Goal: Task Accomplishment & Management: Complete application form

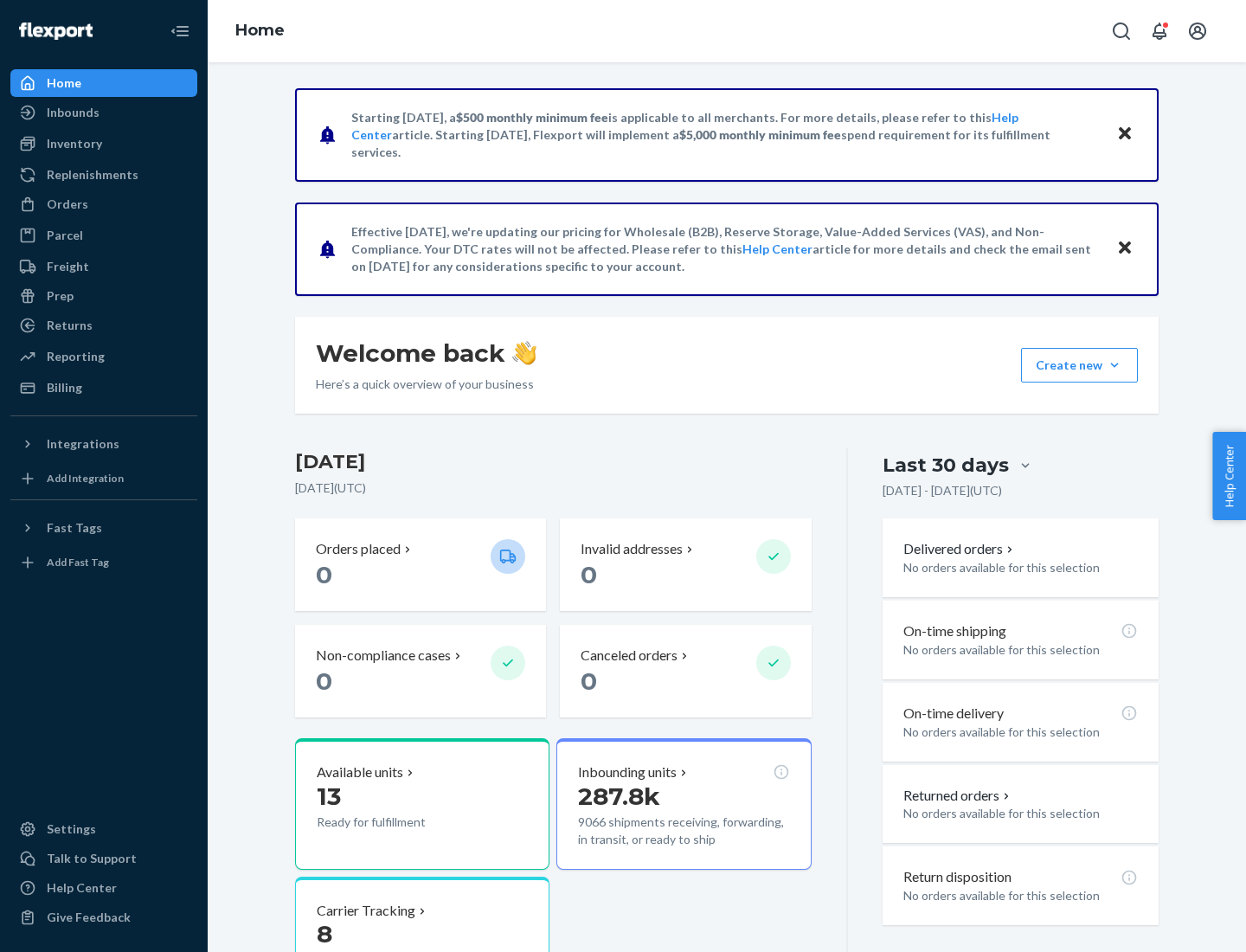
click at [1115, 365] on button "Create new Create new inbound Create new order Create new product" at bounding box center [1079, 365] width 117 height 35
click at [104, 113] on div "Inbounds" at bounding box center [103, 112] width 183 height 25
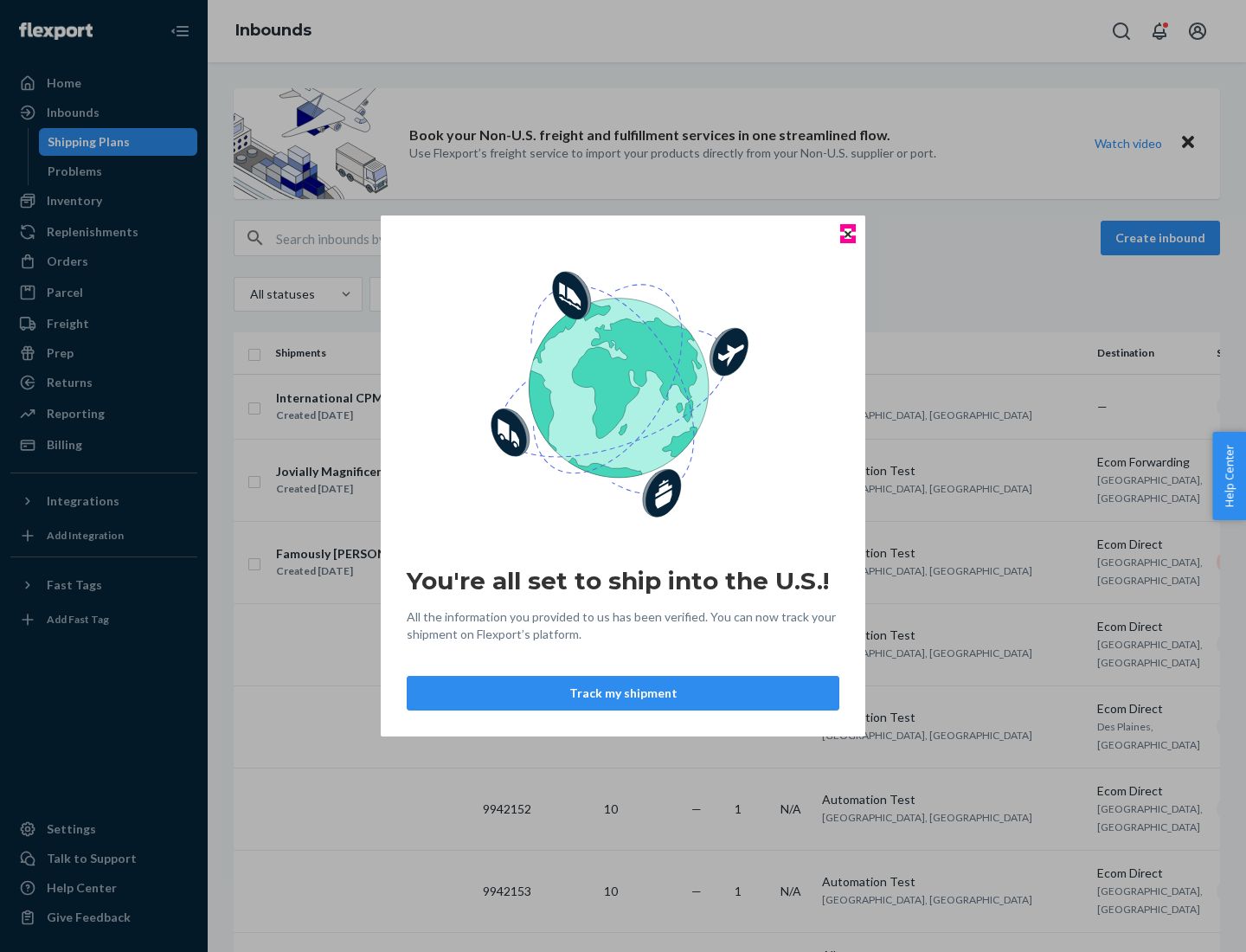
click at [847, 234] on icon "Close" at bounding box center [848, 234] width 7 height 7
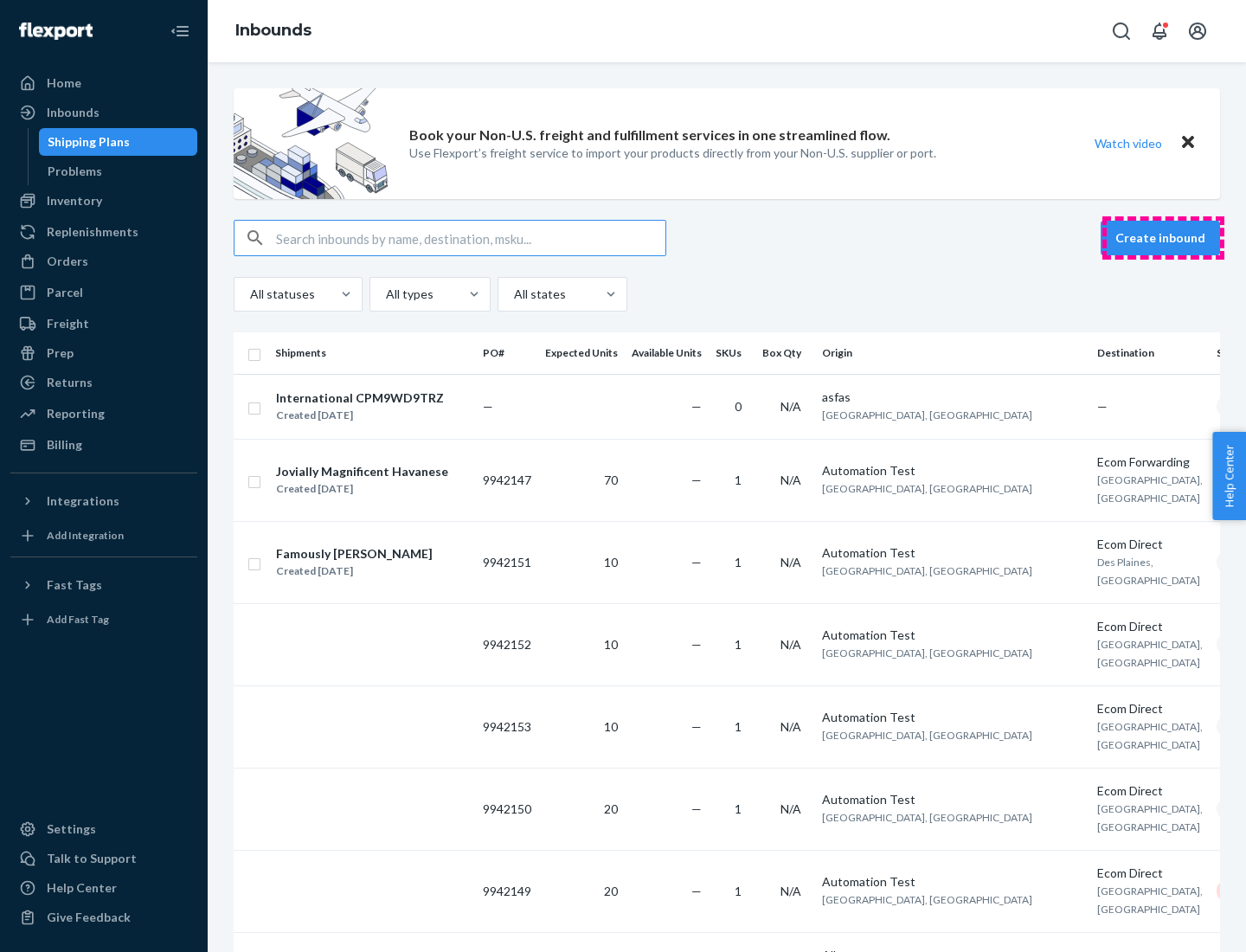
click at [1163, 238] on button "Create inbound" at bounding box center [1160, 238] width 119 height 35
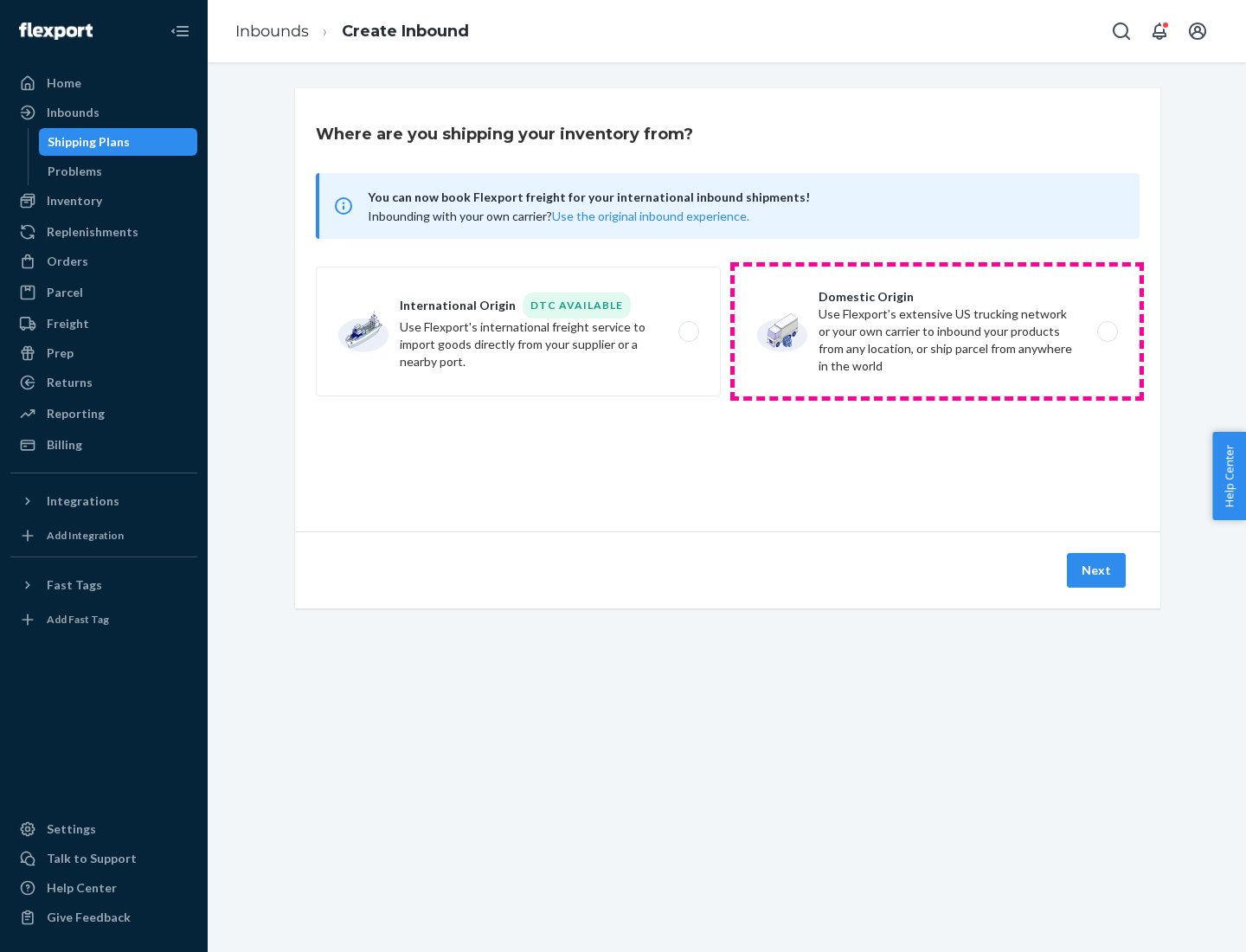
click at [937, 332] on label "Domestic Origin Use Flexport’s extensive US trucking network or your own carrie…" at bounding box center [937, 332] width 405 height 130
click at [1107, 332] on input "Domestic Origin Use Flexport’s extensive US trucking network or your own carrie…" at bounding box center [1112, 332] width 11 height 11
radio input "true"
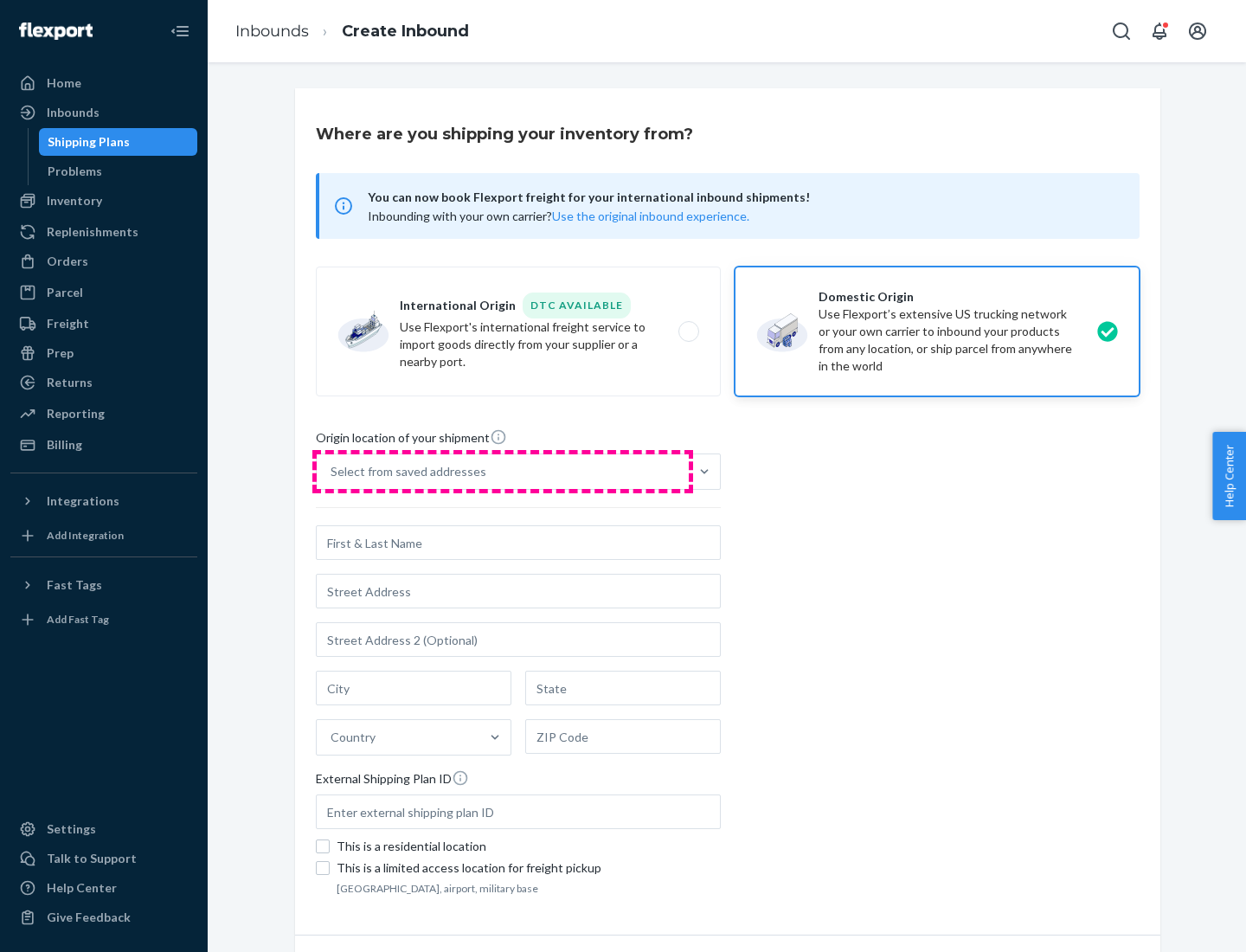
click at [503, 472] on div "Select from saved addresses" at bounding box center [503, 472] width 373 height 35
click at [332, 472] on input "Select from saved addresses" at bounding box center [332, 471] width 2 height 17
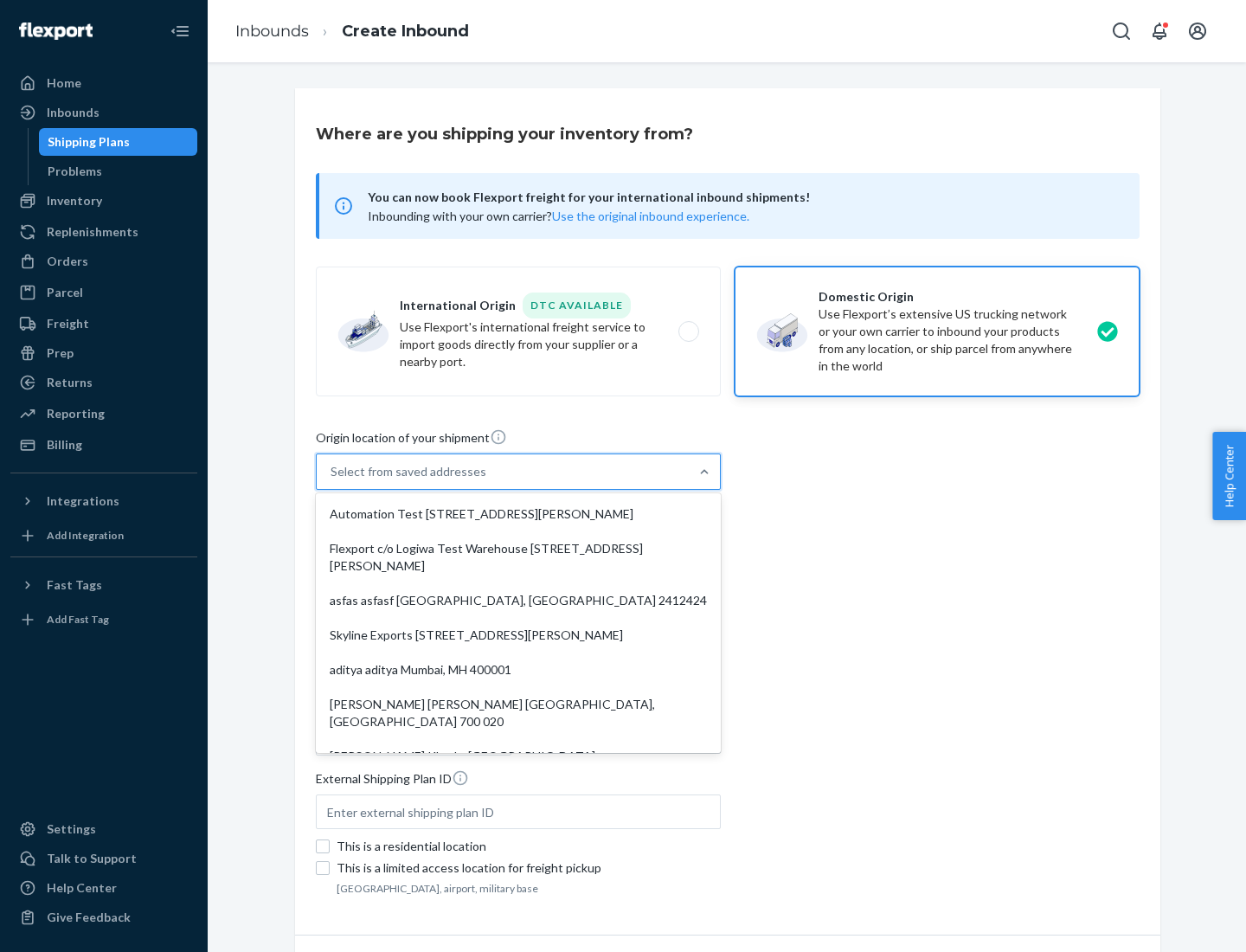
scroll to position [7, 0]
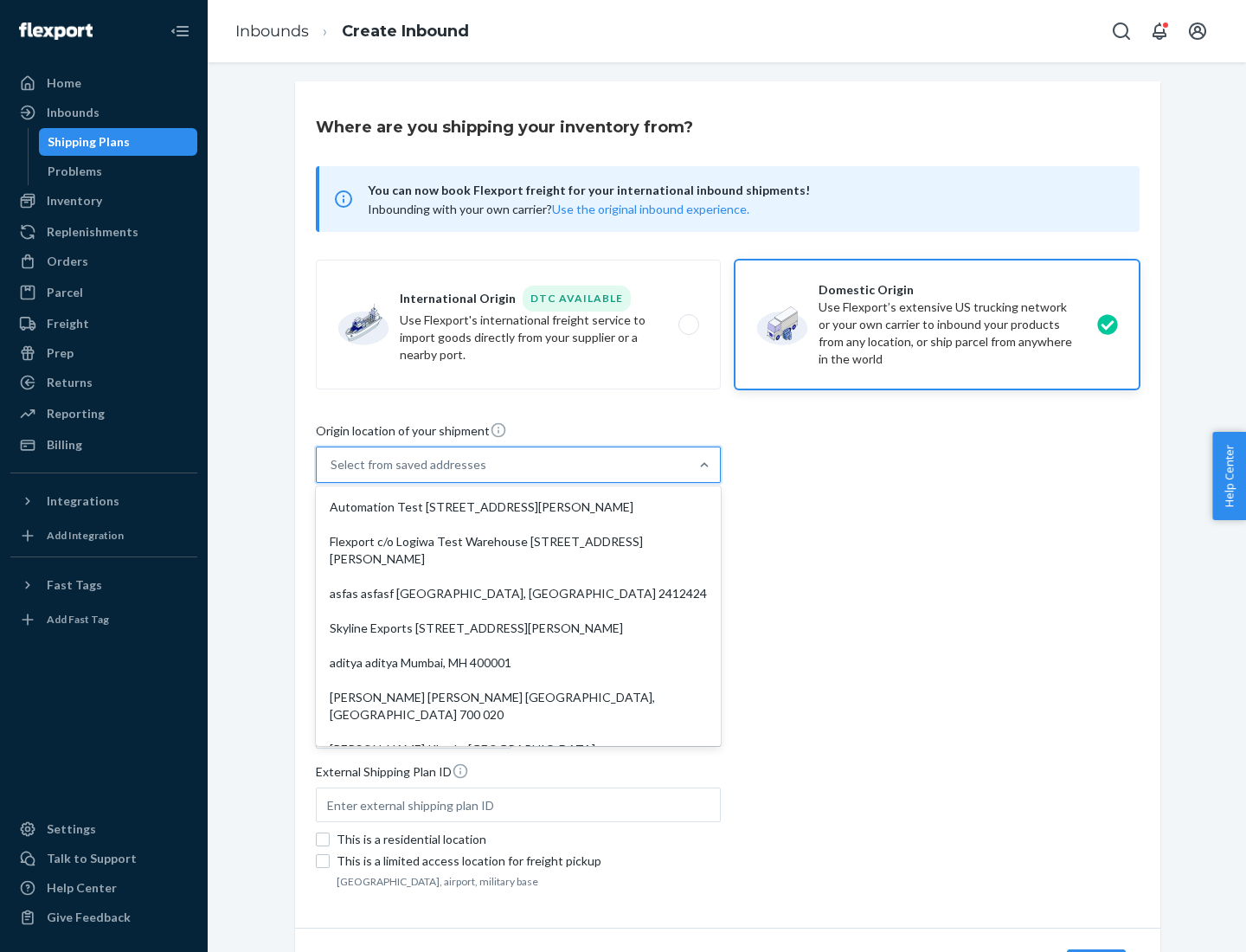
click at [518, 507] on div "Automation Test [STREET_ADDRESS][PERSON_NAME]" at bounding box center [518, 507] width 398 height 35
click at [332, 474] on input "option Automation Test [STREET_ADDRESS][PERSON_NAME]. 9 results available. Use …" at bounding box center [332, 465] width 2 height 17
type input "Automation Test"
type input "9th Floor"
type input "[GEOGRAPHIC_DATA]"
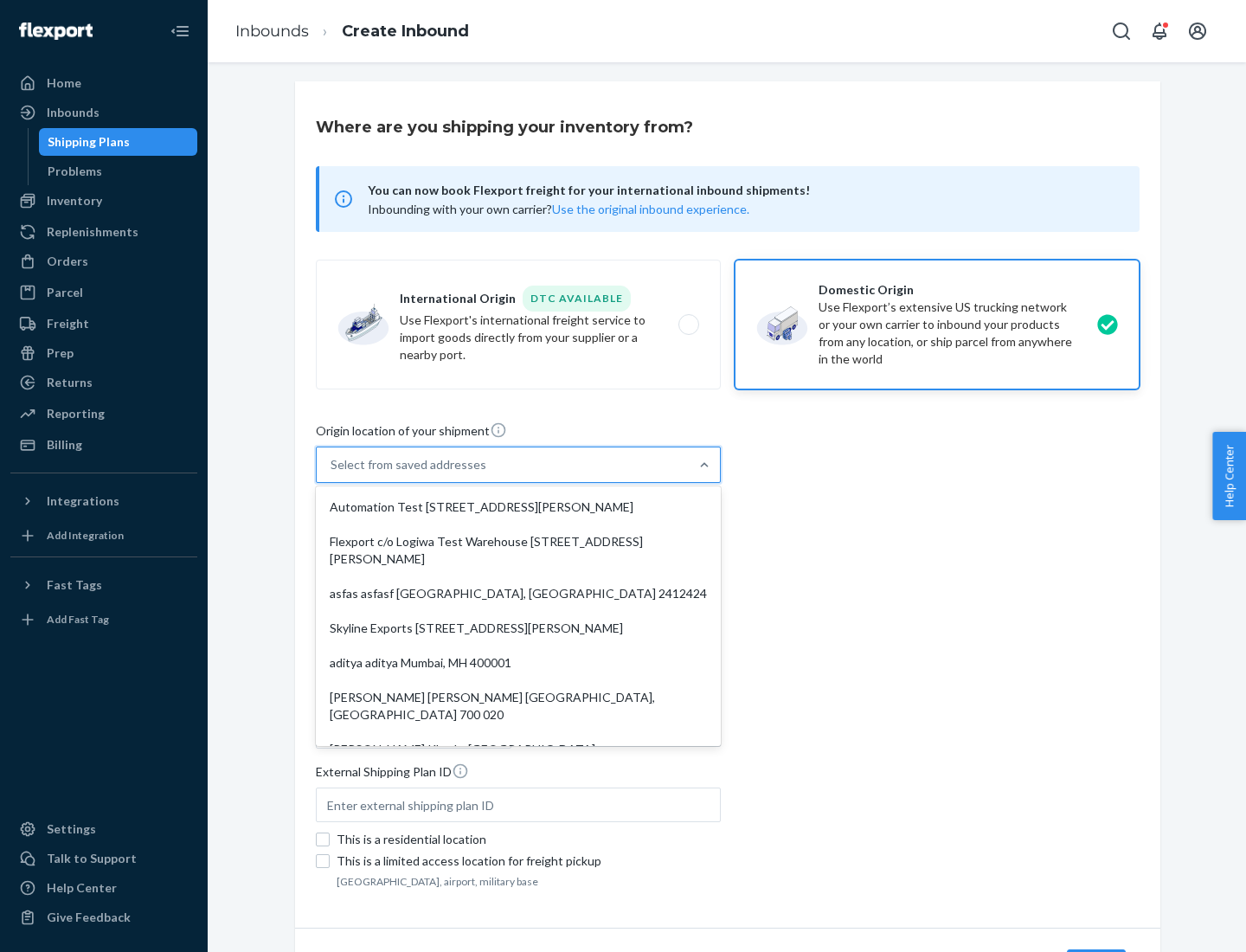
type input "CA"
type input "94104"
type input "[STREET_ADDRESS][PERSON_NAME]"
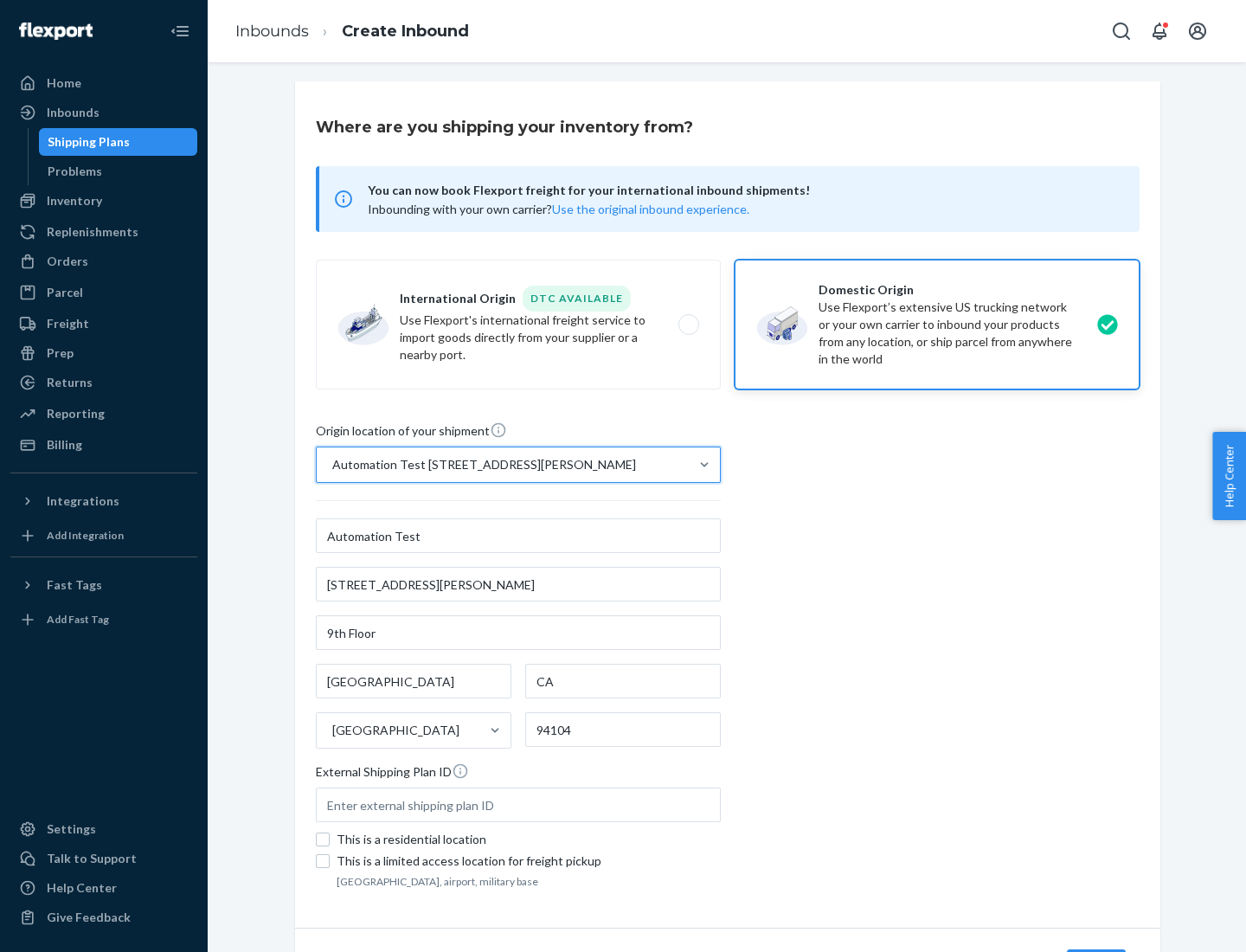
scroll to position [101, 0]
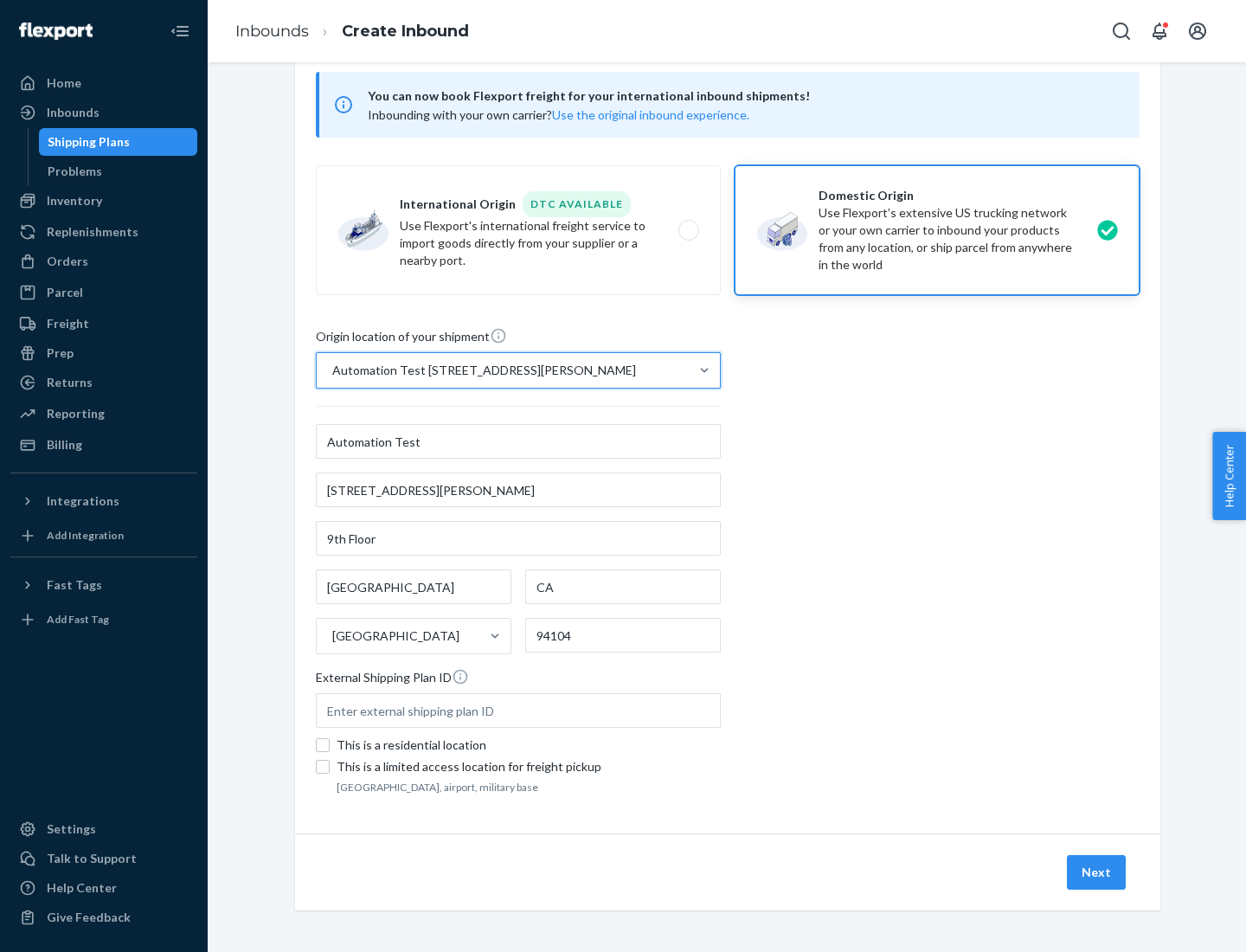
click at [1098, 873] on button "Next" at bounding box center [1096, 873] width 59 height 35
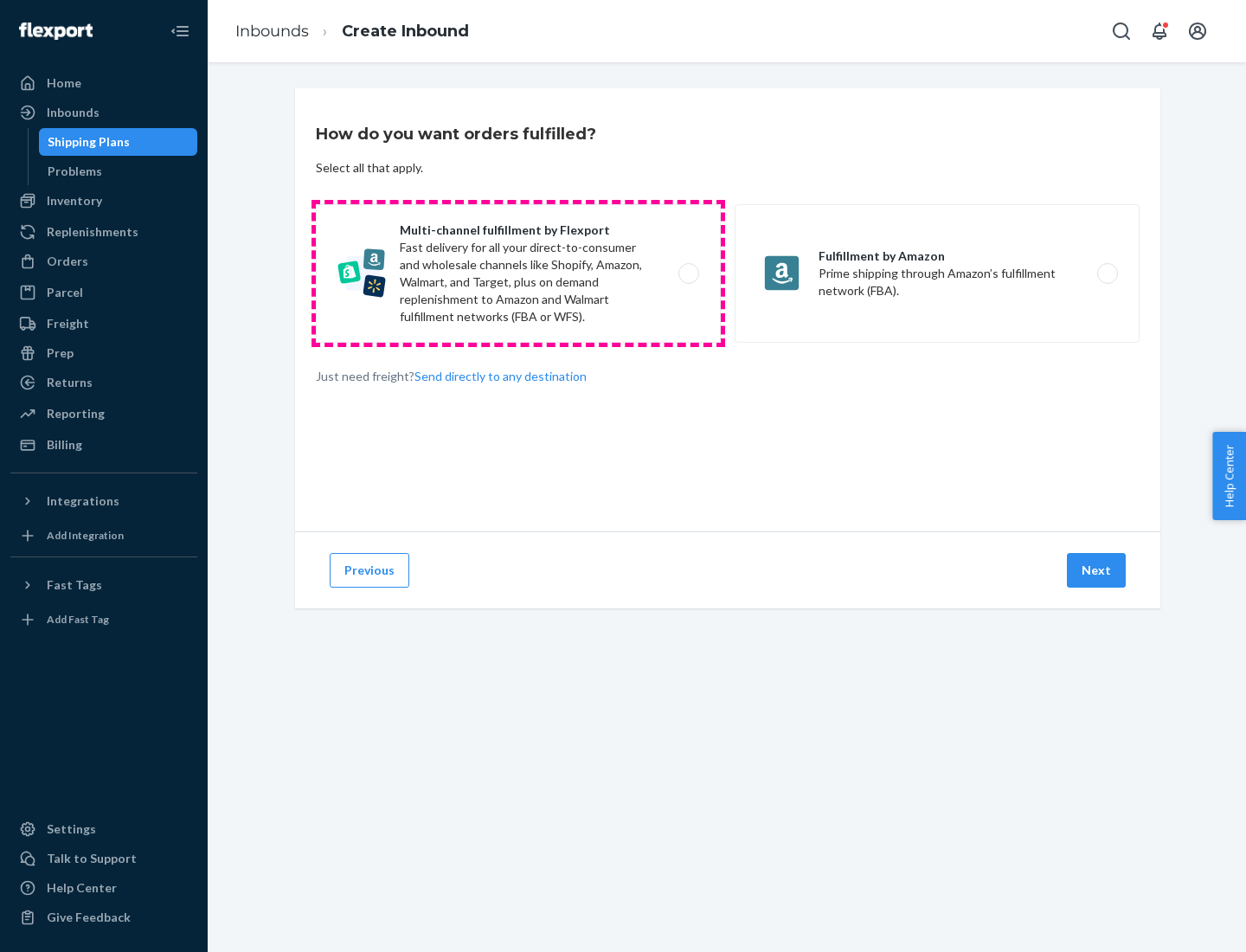
click at [518, 273] on label "Multi-channel fulfillment by Flexport Fast delivery for all your direct-to-cons…" at bounding box center [518, 273] width 405 height 138
click at [688, 273] on input "Multi-channel fulfillment by Flexport Fast delivery for all your direct-to-cons…" at bounding box center [693, 274] width 11 height 11
radio input "true"
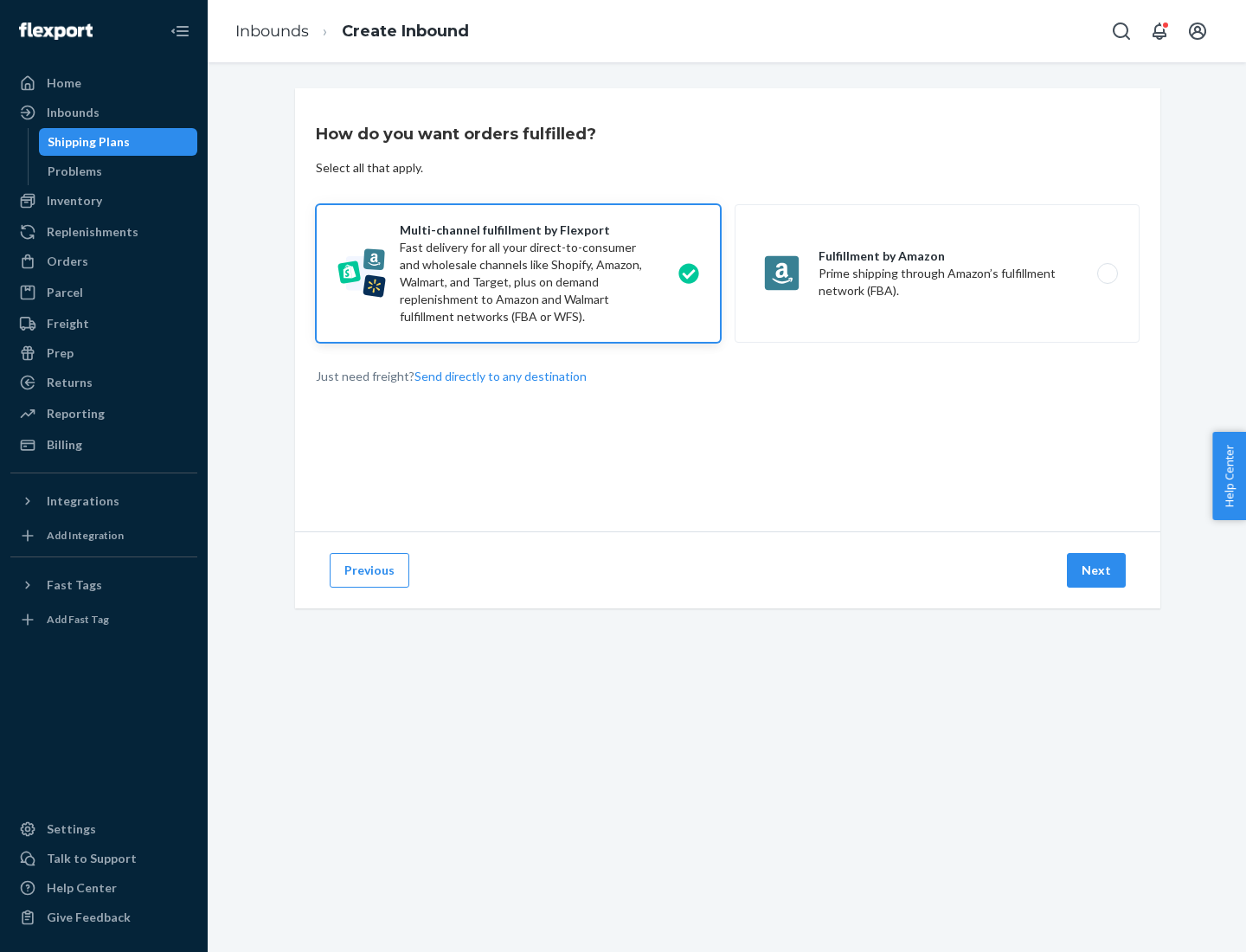
click at [1098, 570] on button "Next" at bounding box center [1096, 570] width 59 height 35
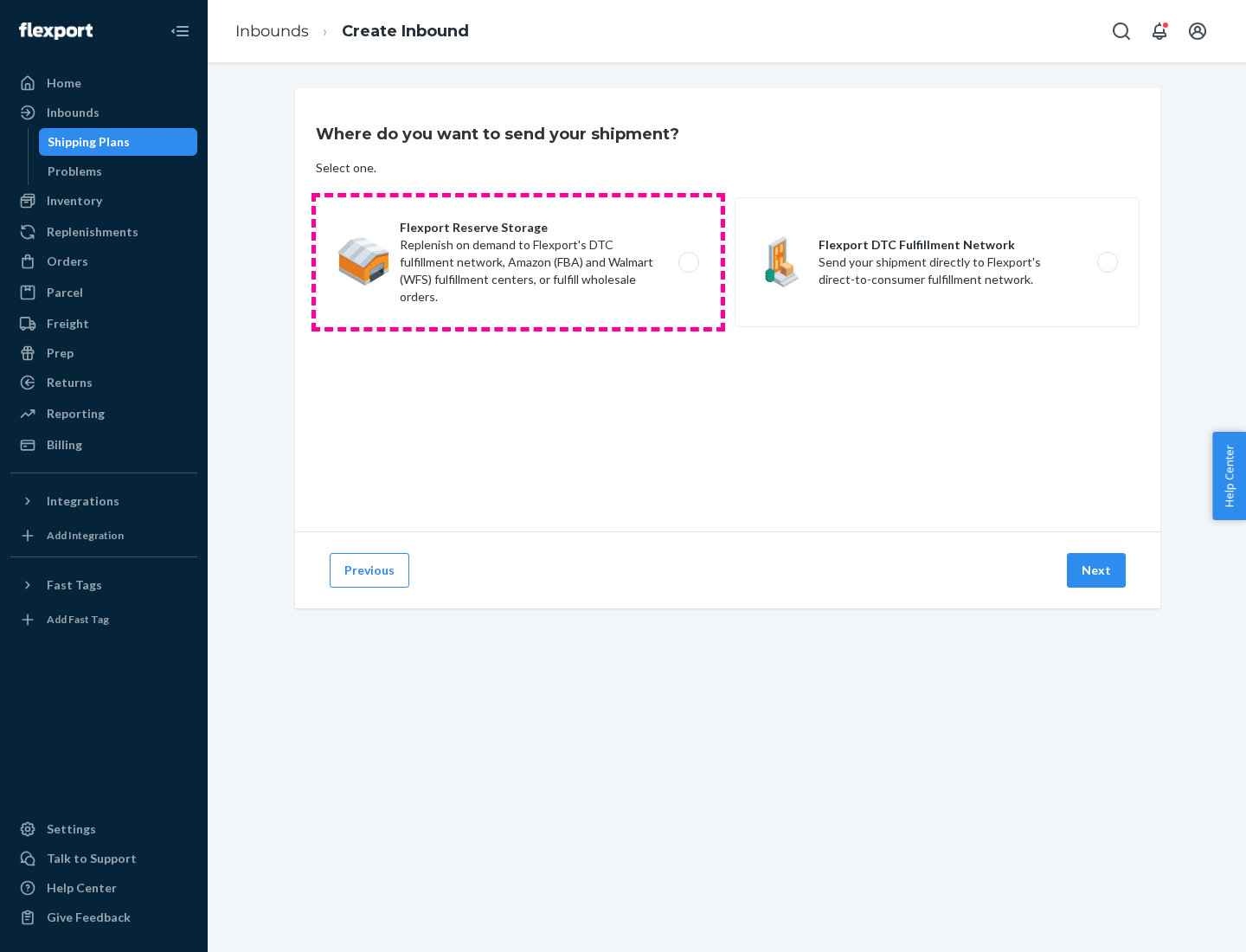
click at [518, 262] on label "Flexport Reserve Storage Replenish on demand to Flexport's DTC fulfillment netw…" at bounding box center [518, 262] width 405 height 130
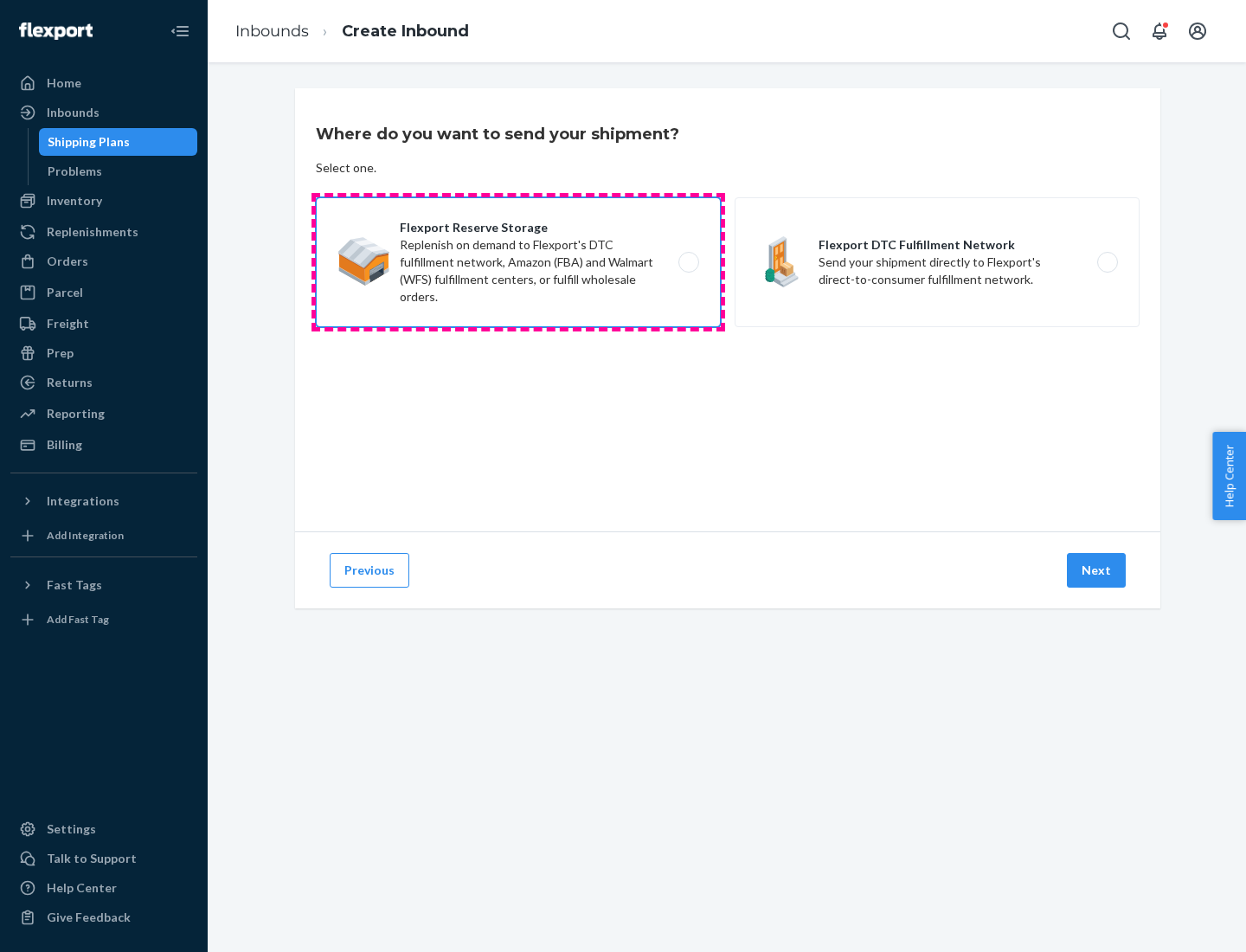
click at [688, 262] on input "Flexport Reserve Storage Replenish on demand to Flexport's DTC fulfillment netw…" at bounding box center [693, 262] width 11 height 11
radio input "true"
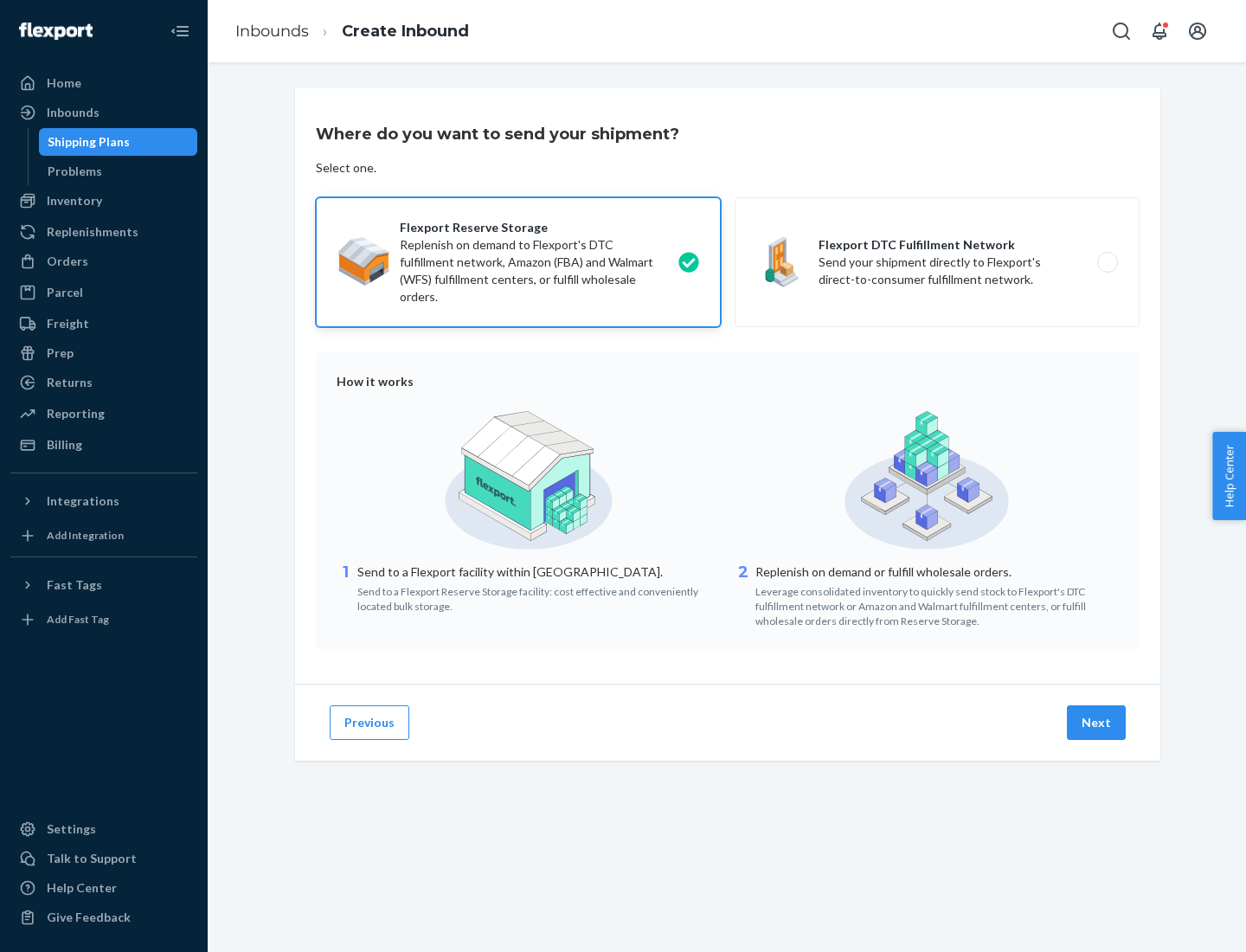
click at [1098, 722] on button "Next" at bounding box center [1096, 722] width 59 height 35
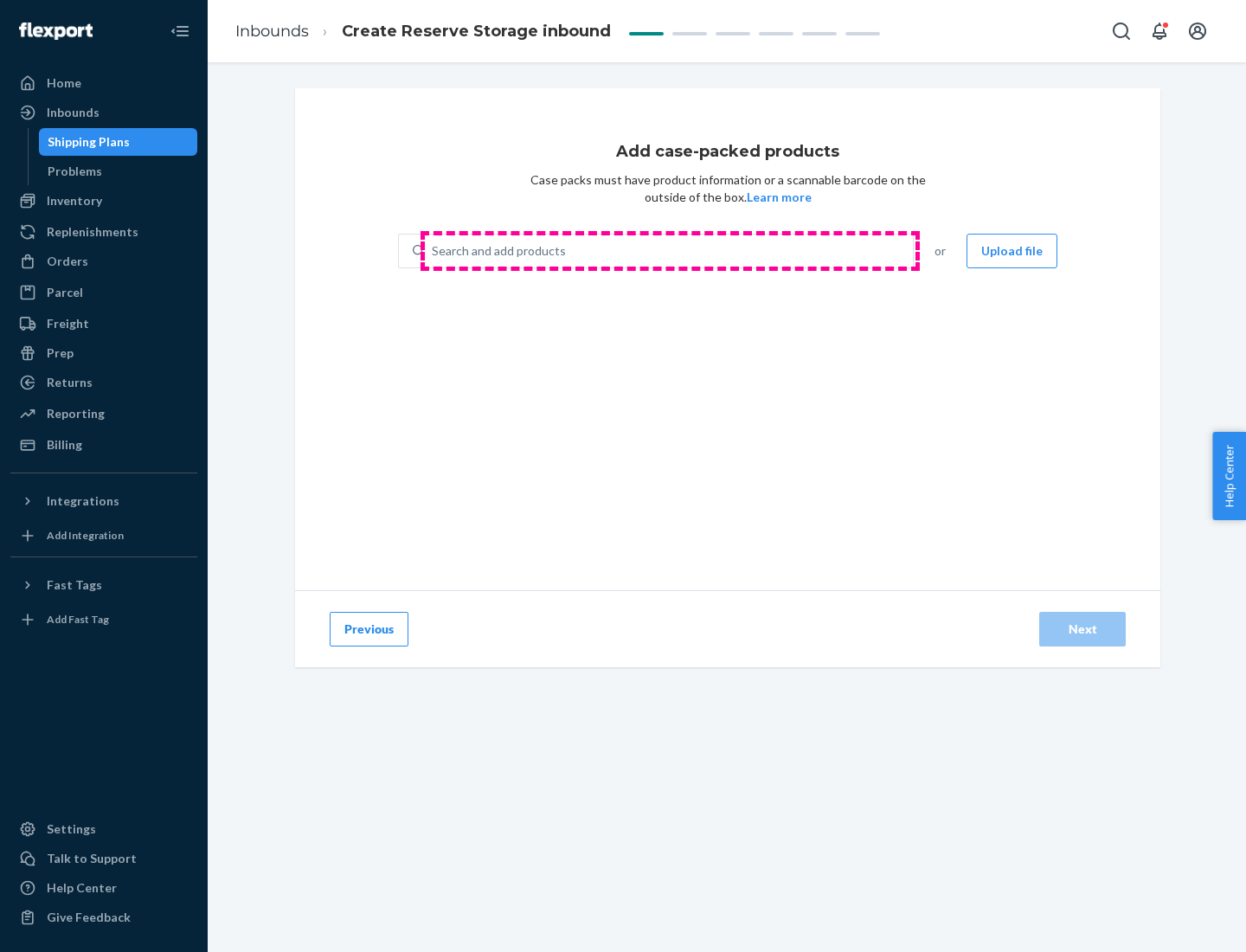
click at [669, 251] on div "Search and add products" at bounding box center [669, 251] width 488 height 31
click at [434, 251] on input "Search and add products" at bounding box center [433, 251] width 2 height 17
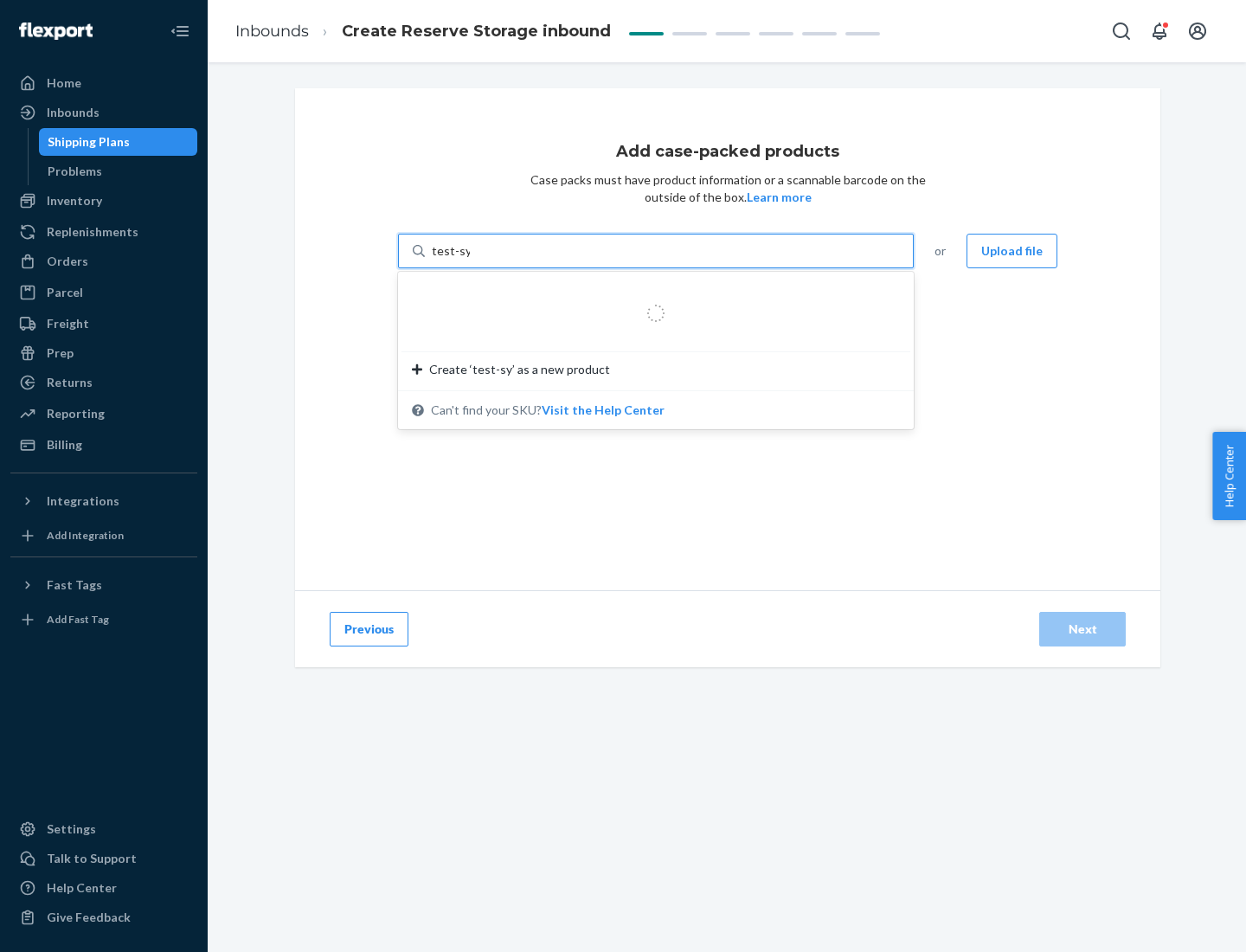
type input "test-syn"
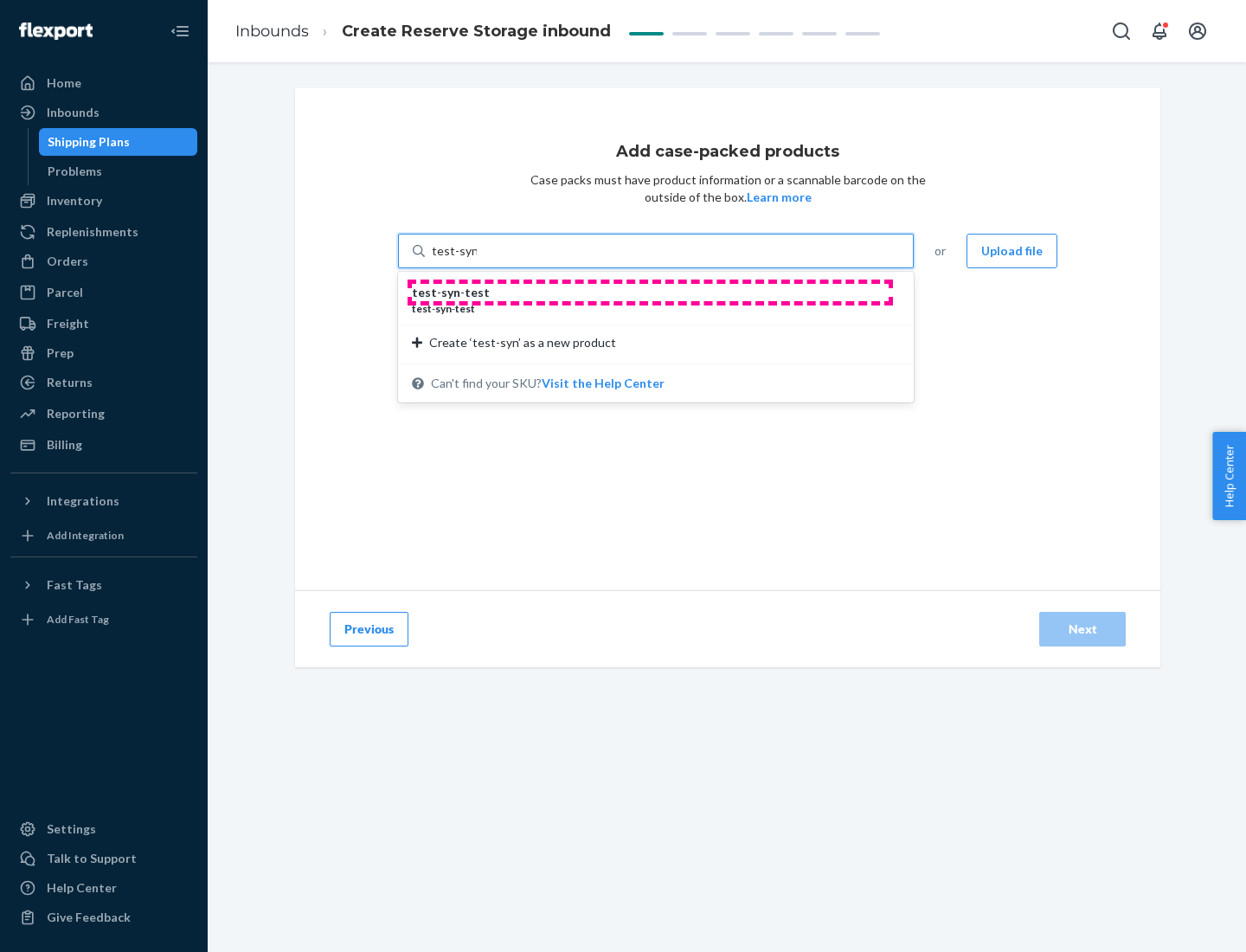
click at [650, 292] on div "test - syn - test" at bounding box center [649, 292] width 475 height 17
click at [477, 260] on input "test-syn" at bounding box center [454, 251] width 45 height 17
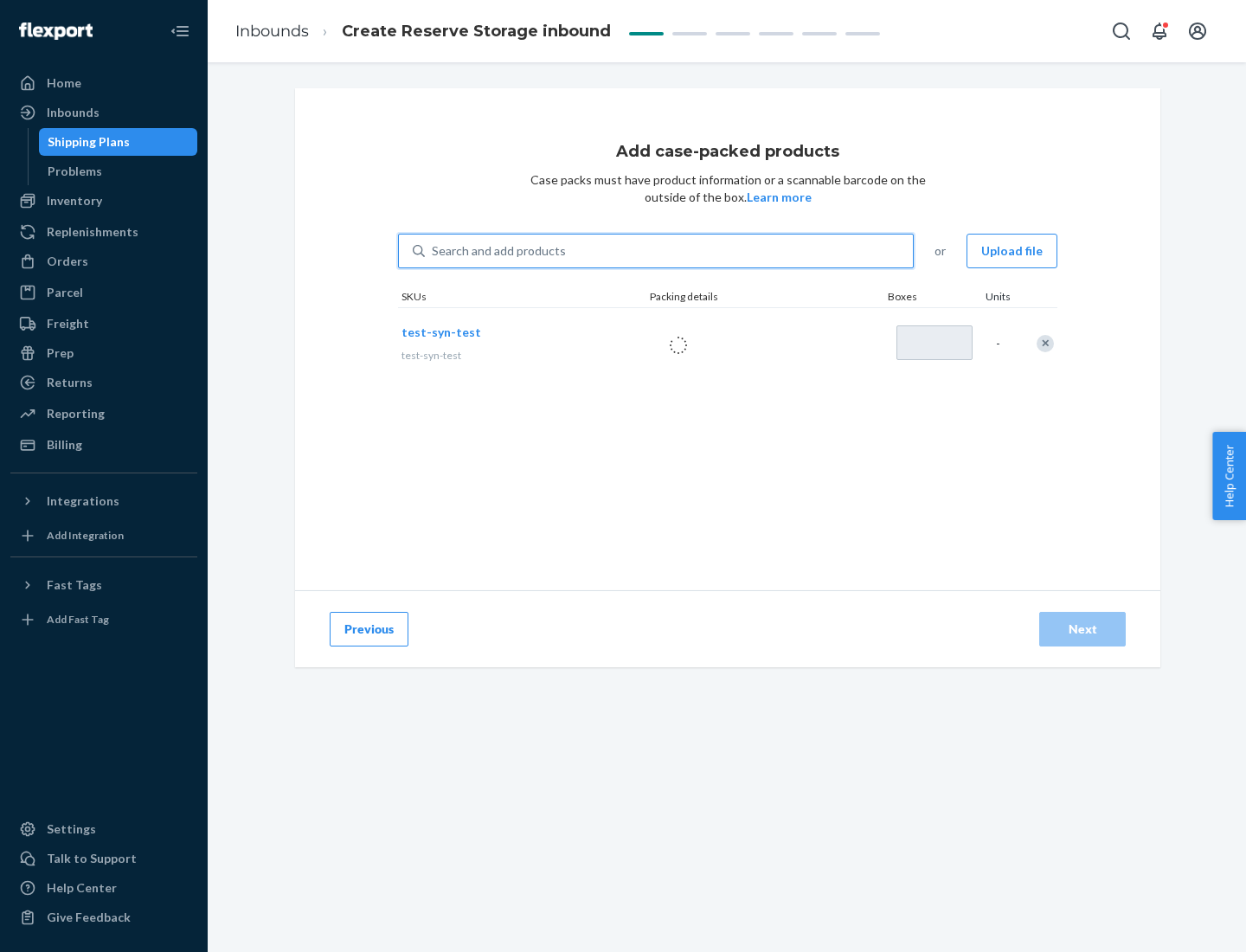
type input "1"
click at [1083, 630] on div "Next" at bounding box center [1082, 629] width 57 height 17
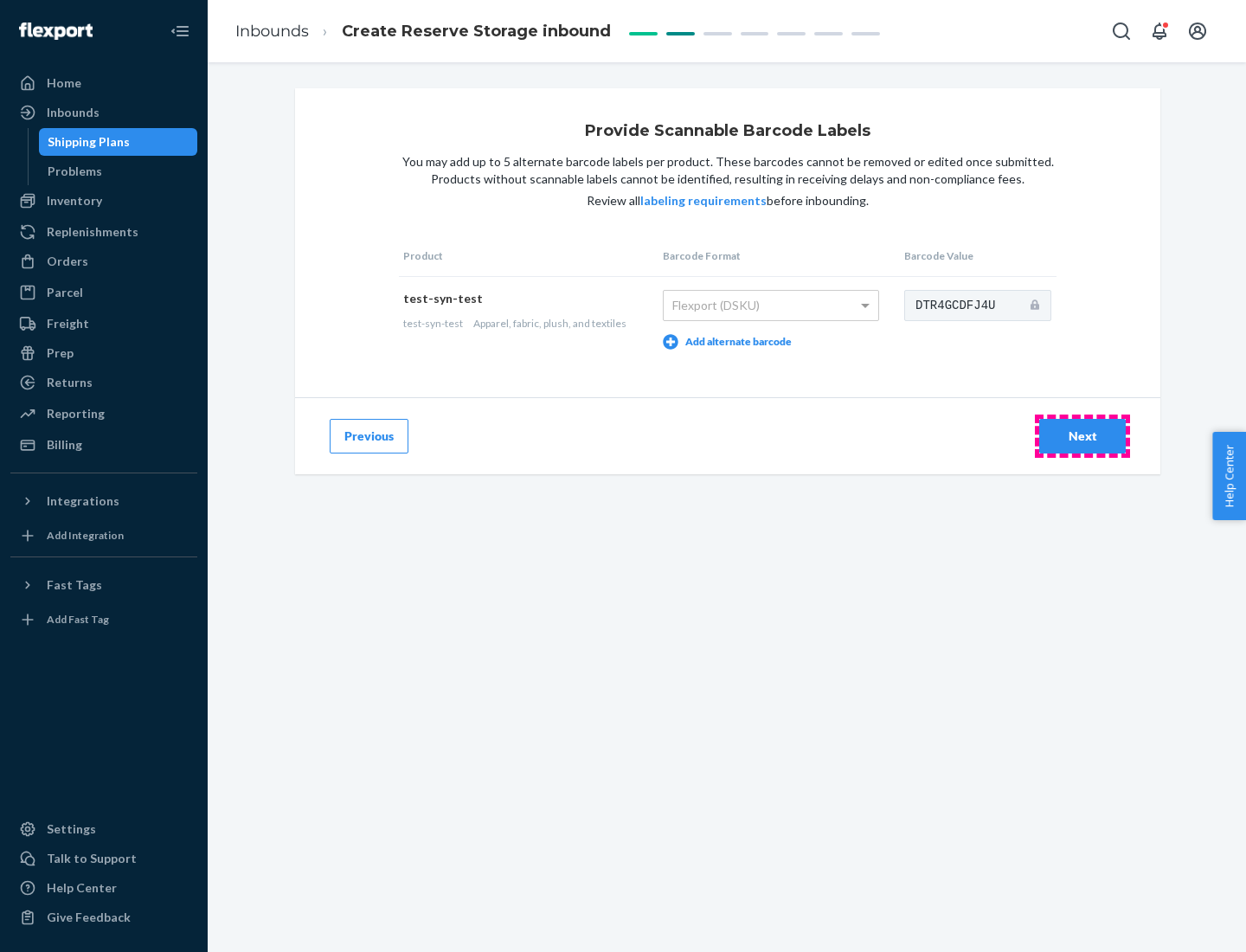
click at [1083, 435] on div "Next" at bounding box center [1082, 435] width 57 height 17
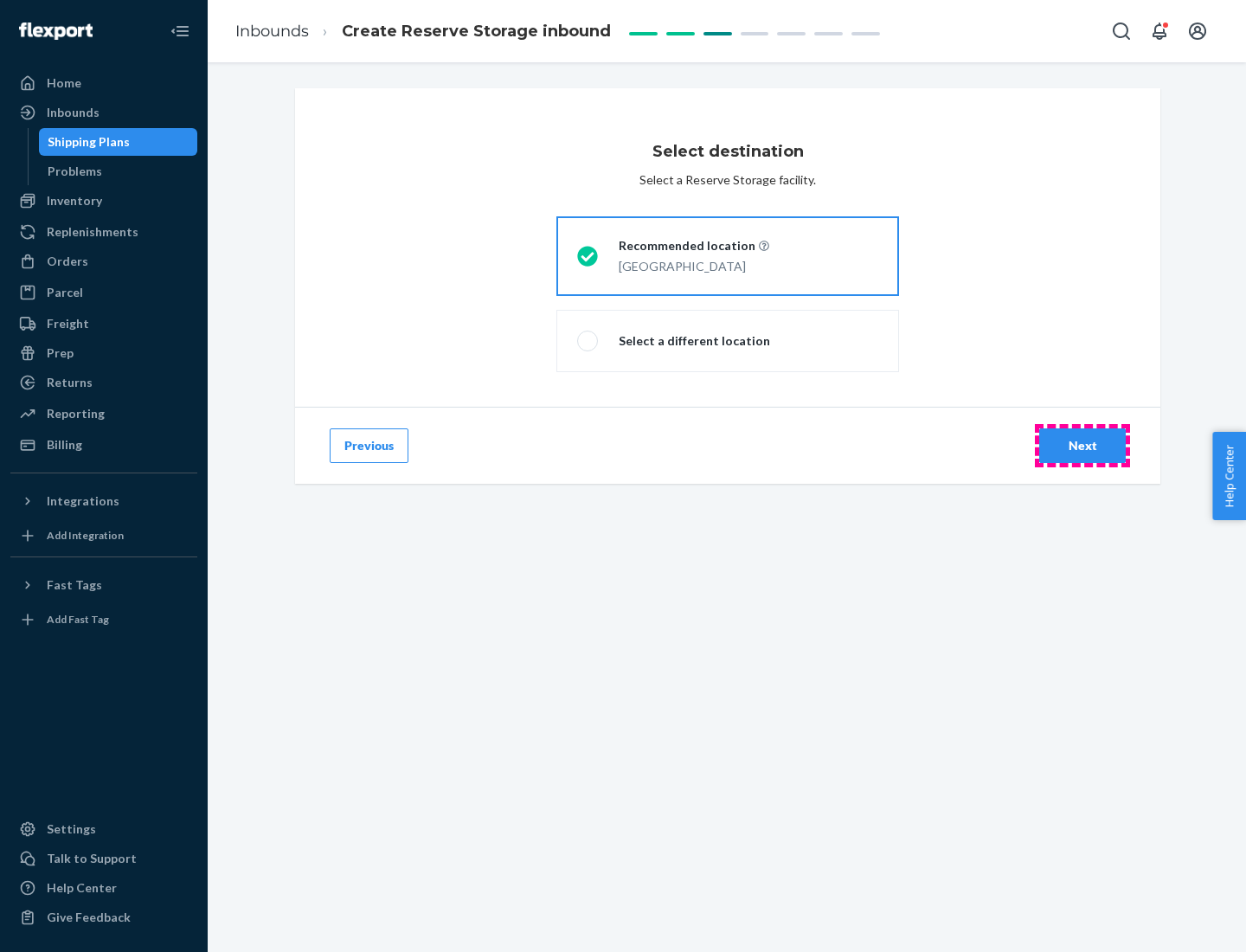
click at [1083, 445] on div "Next" at bounding box center [1082, 445] width 57 height 17
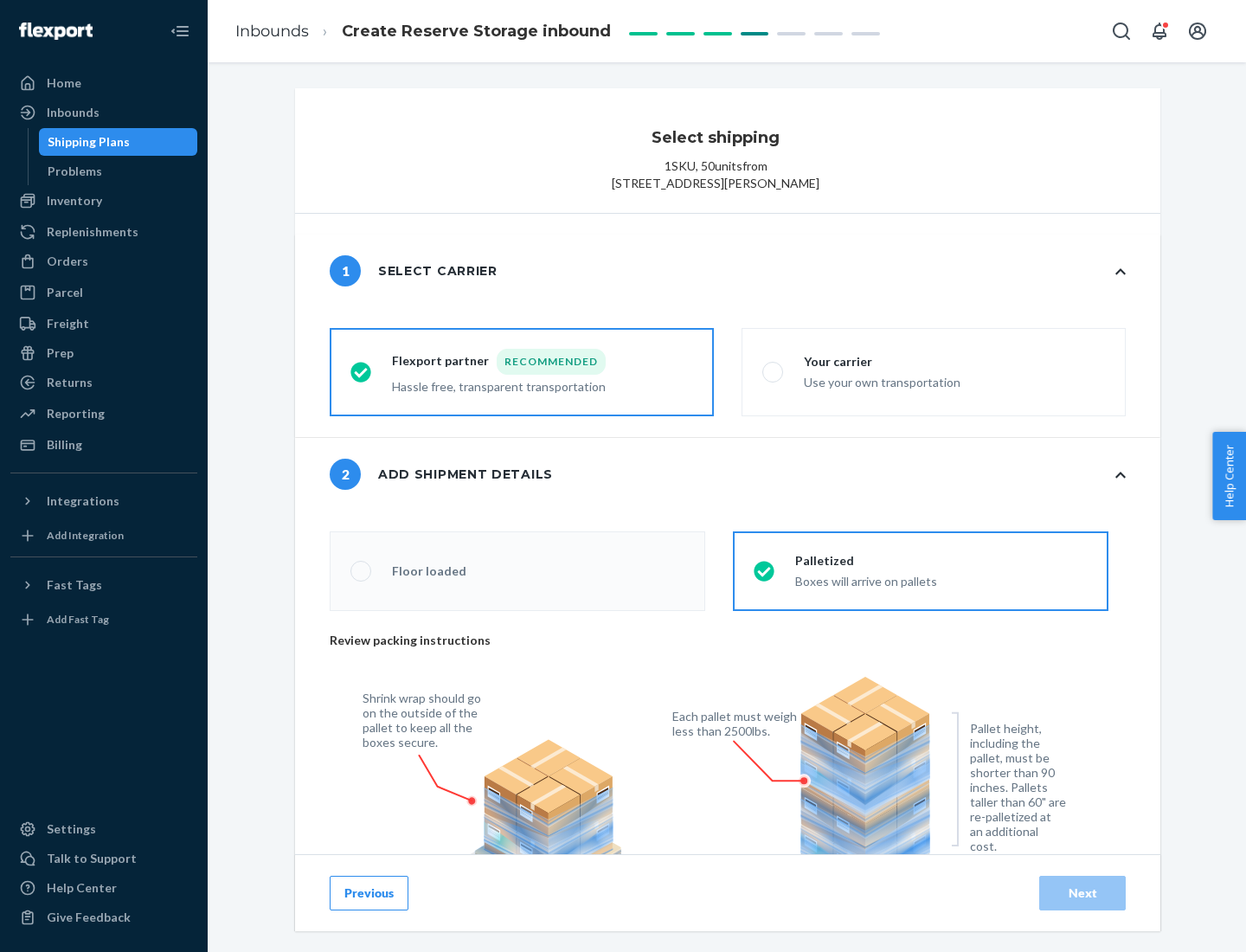
radio input "false"
type input "1"
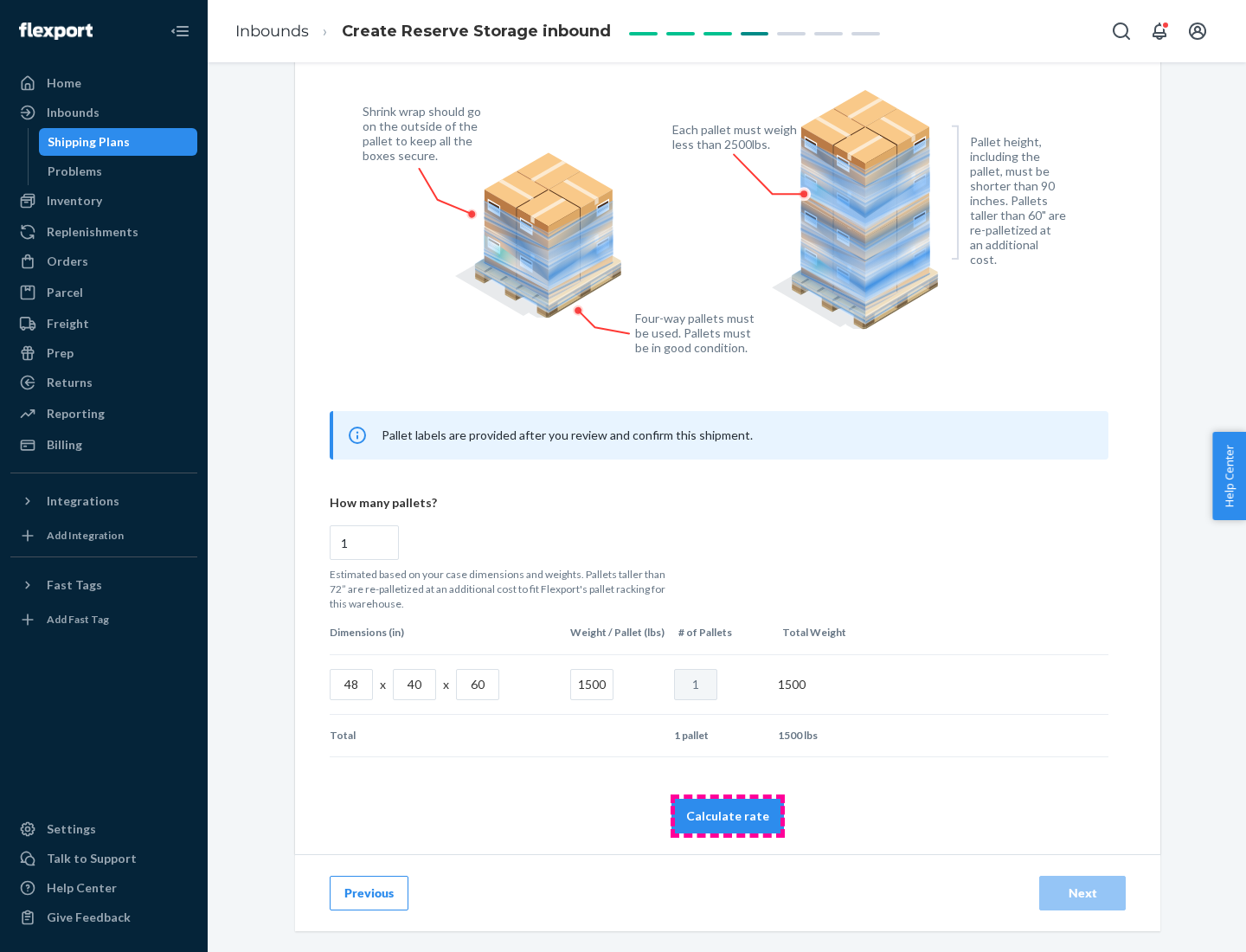
click at [728, 815] on button "Calculate rate" at bounding box center [728, 816] width 113 height 35
radio input "false"
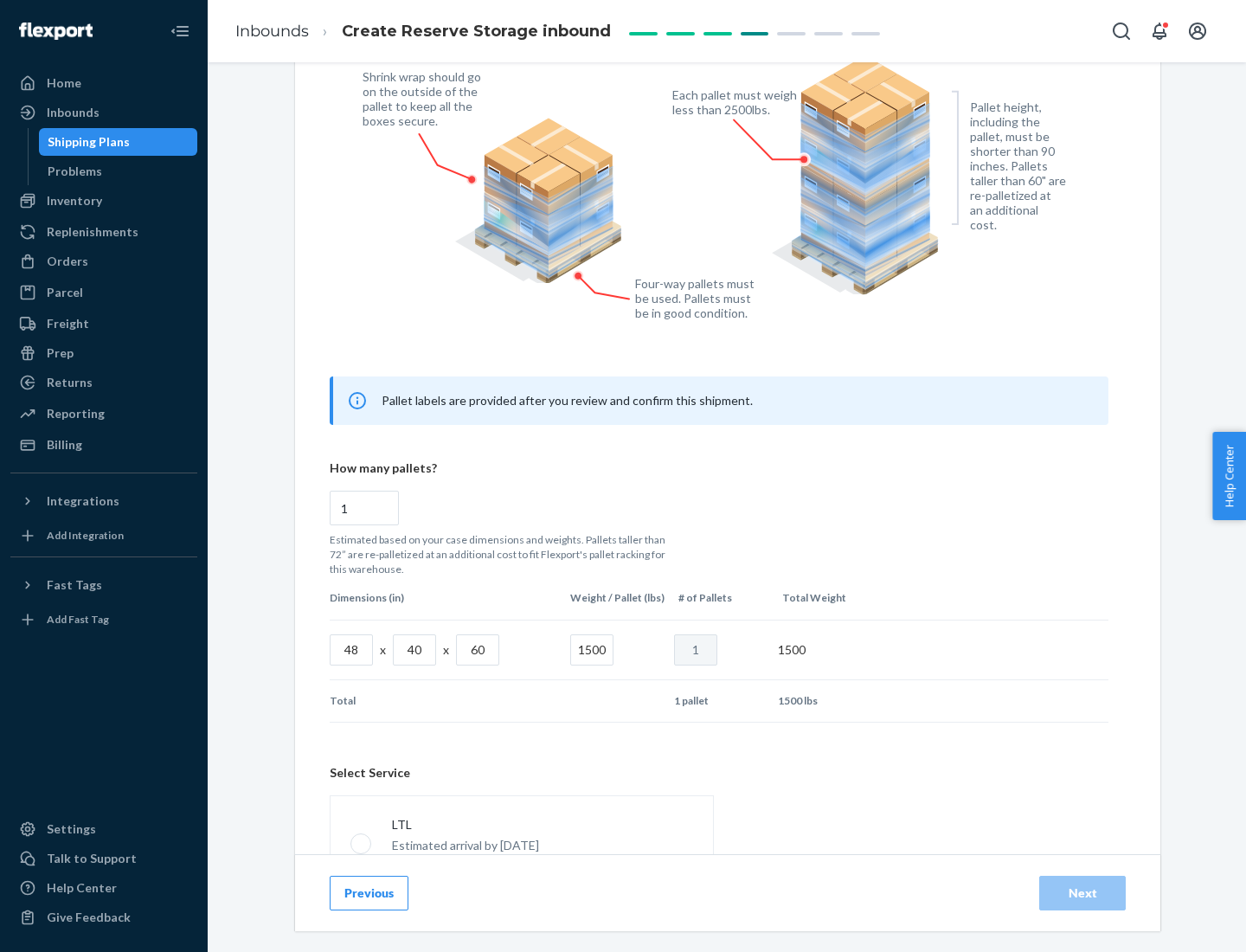
scroll to position [765, 0]
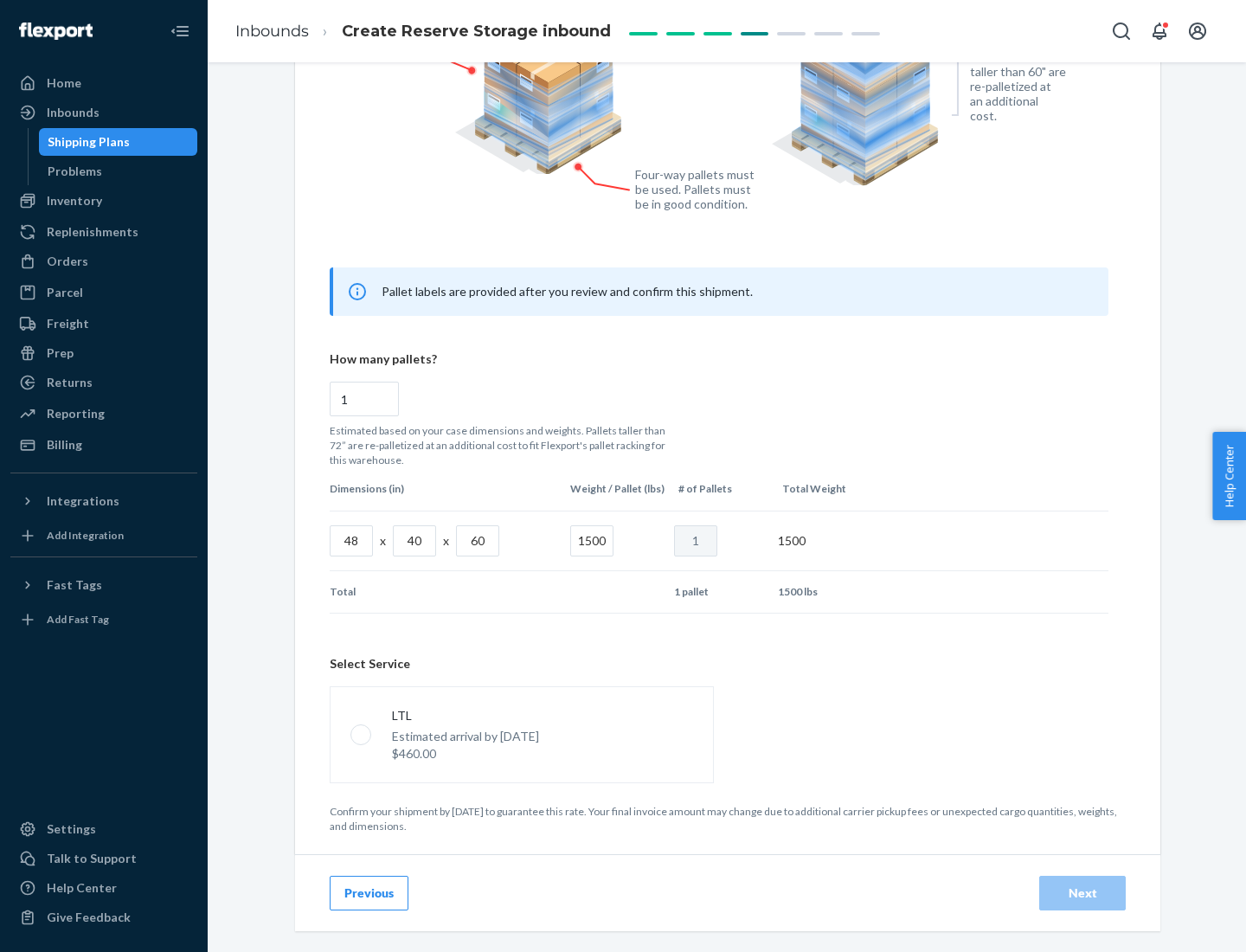
click at [521, 734] on p "Estimated arrival by [DATE]" at bounding box center [465, 736] width 148 height 17
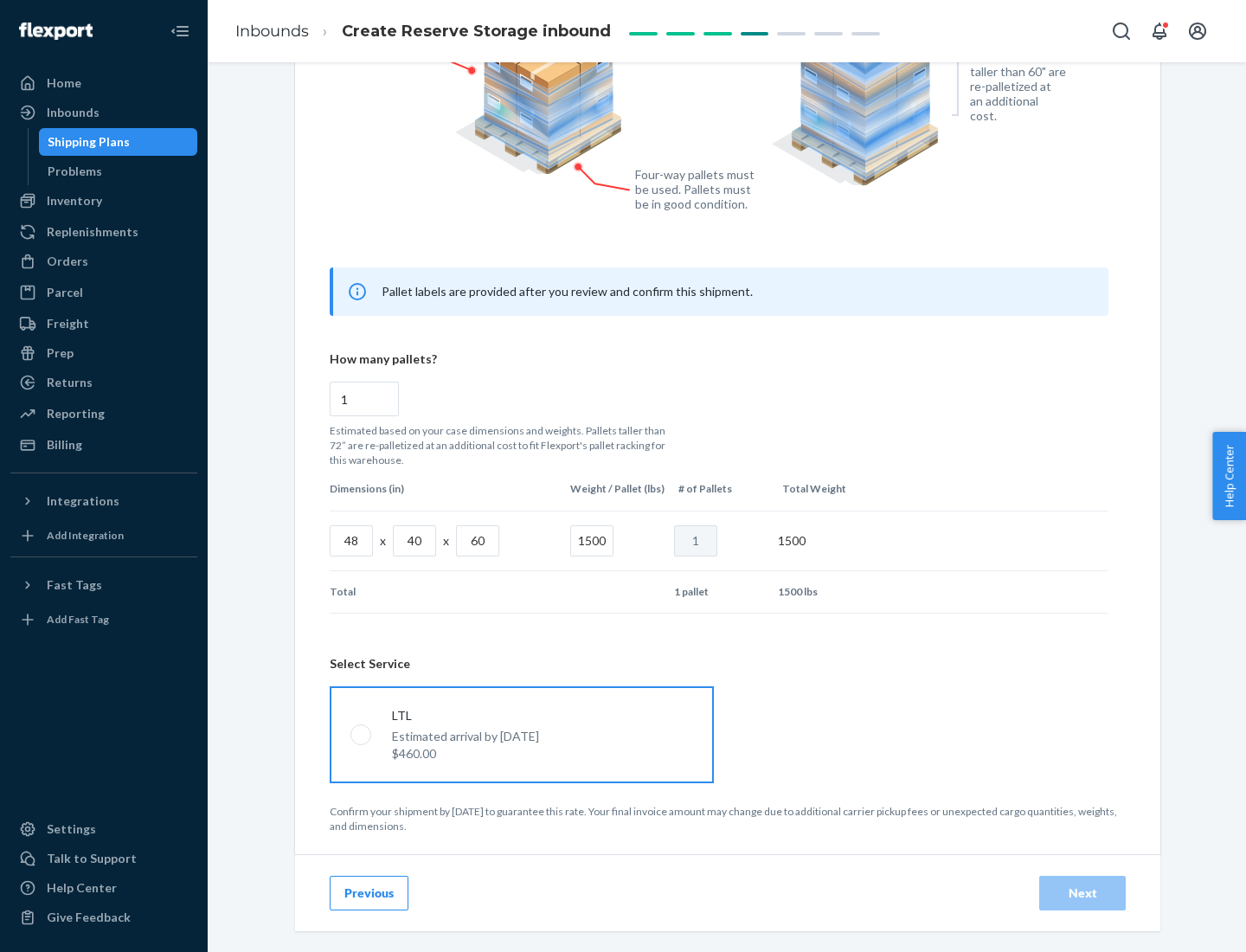
click at [362, 734] on input "LTL Estimated arrival by [DATE] $460.00" at bounding box center [356, 734] width 11 height 11
radio input "true"
radio input "false"
click at [1083, 893] on div "Next" at bounding box center [1082, 893] width 57 height 17
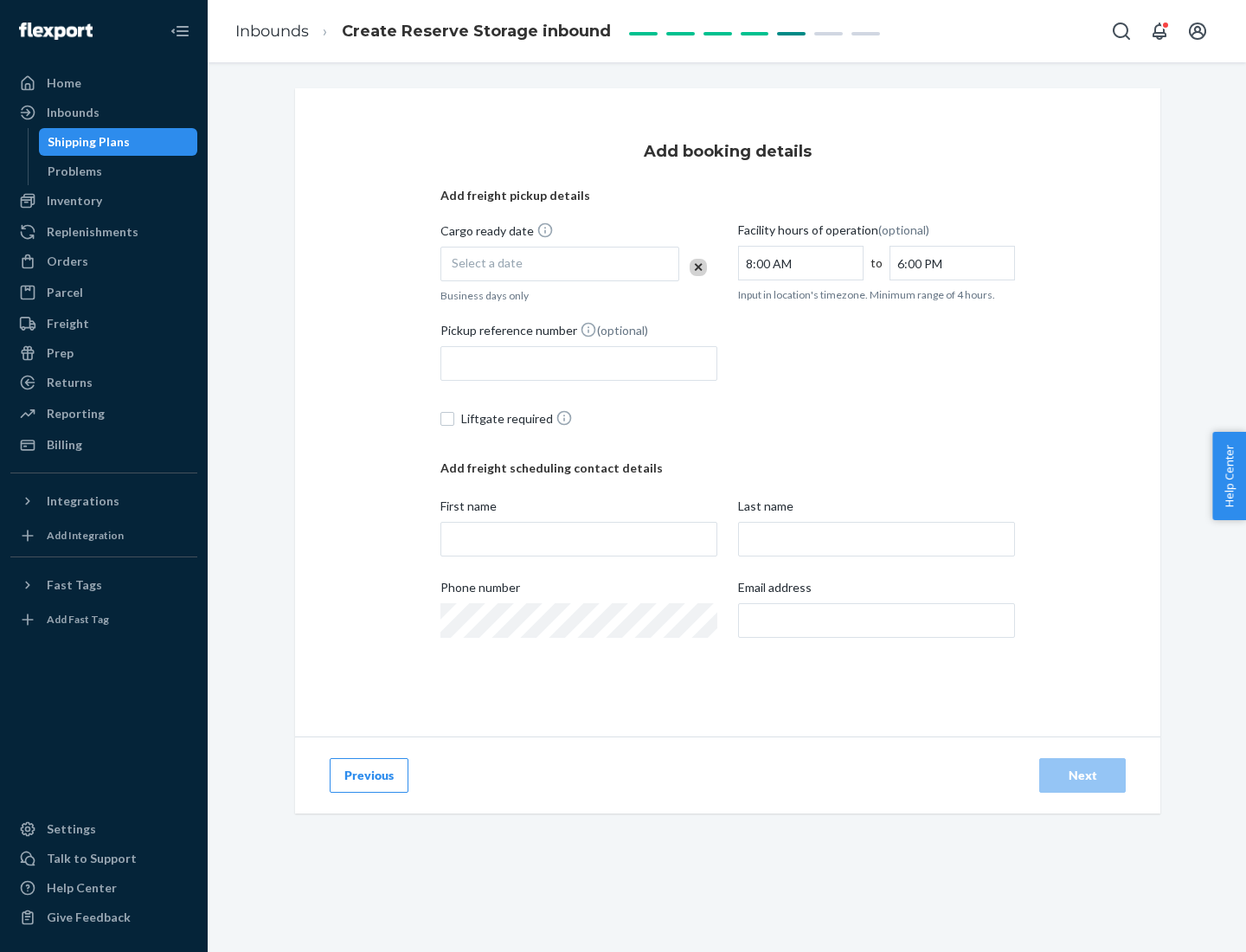
click at [560, 264] on div "Select a date" at bounding box center [560, 264] width 239 height 35
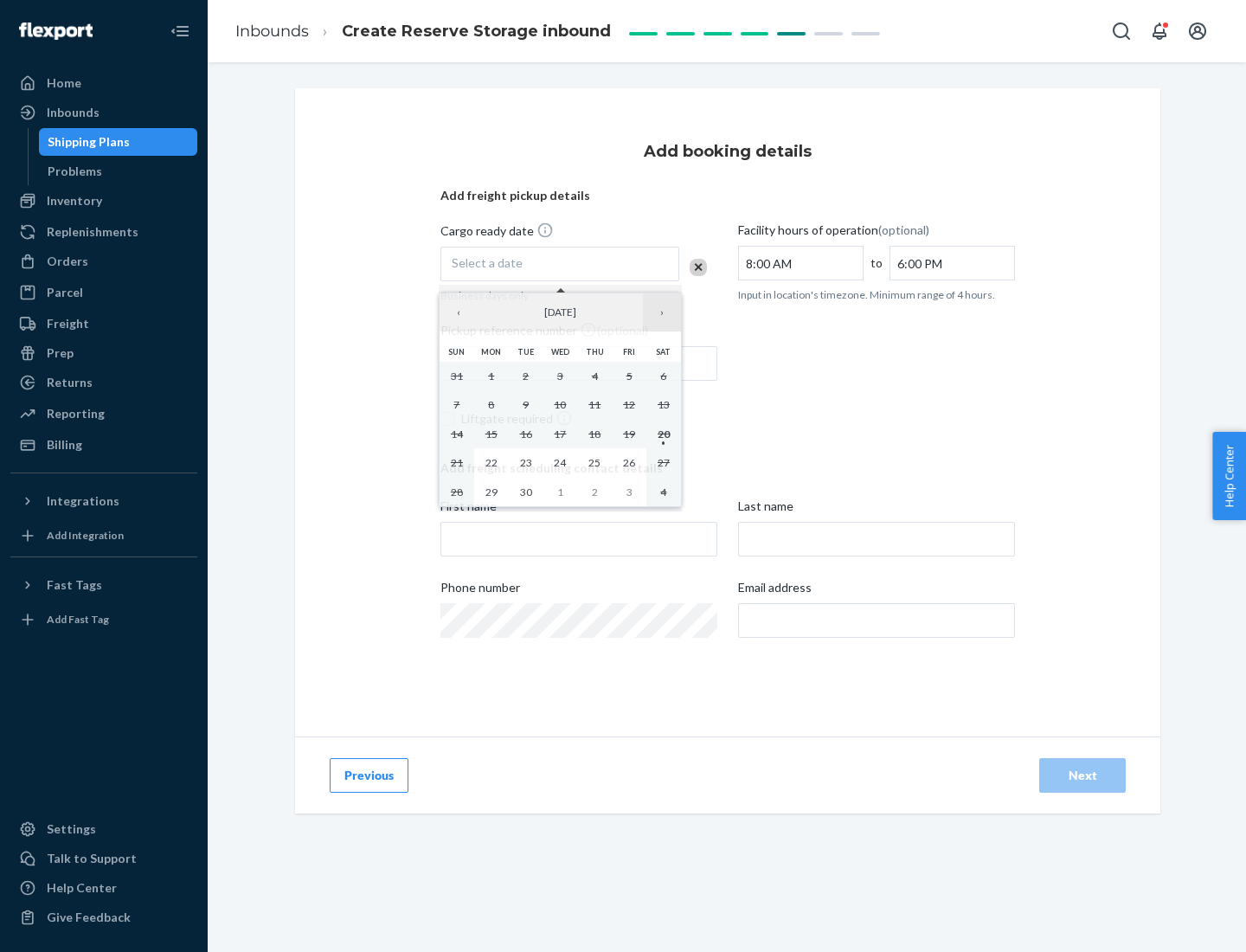
click at [662, 312] on button "›" at bounding box center [662, 312] width 38 height 38
click at [595, 462] on abbr "23" at bounding box center [594, 463] width 12 height 13
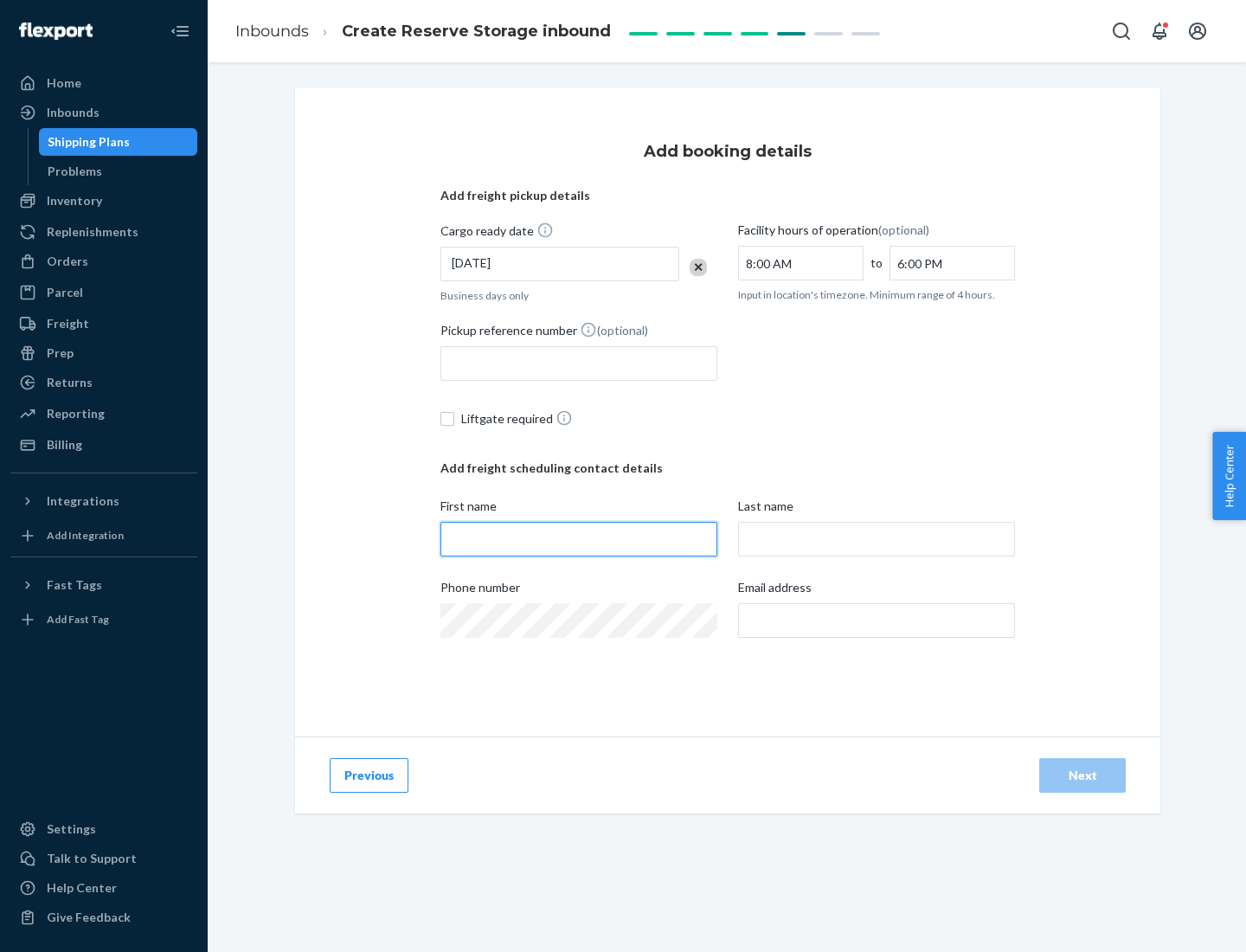
click at [579, 539] on input "First name" at bounding box center [579, 539] width 277 height 35
type input "[PERSON_NAME]"
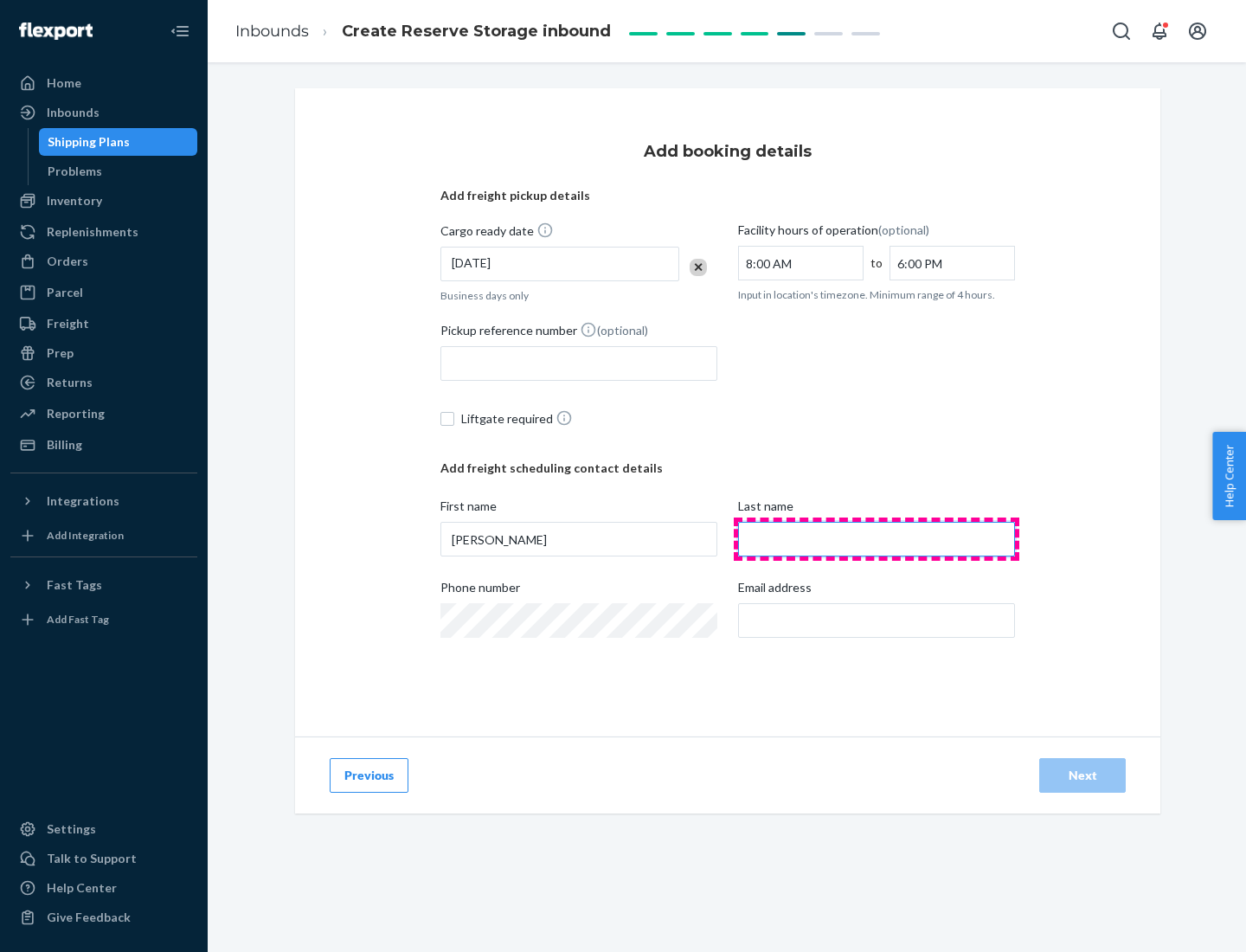
click at [876, 539] on input "Last name" at bounding box center [876, 539] width 277 height 35
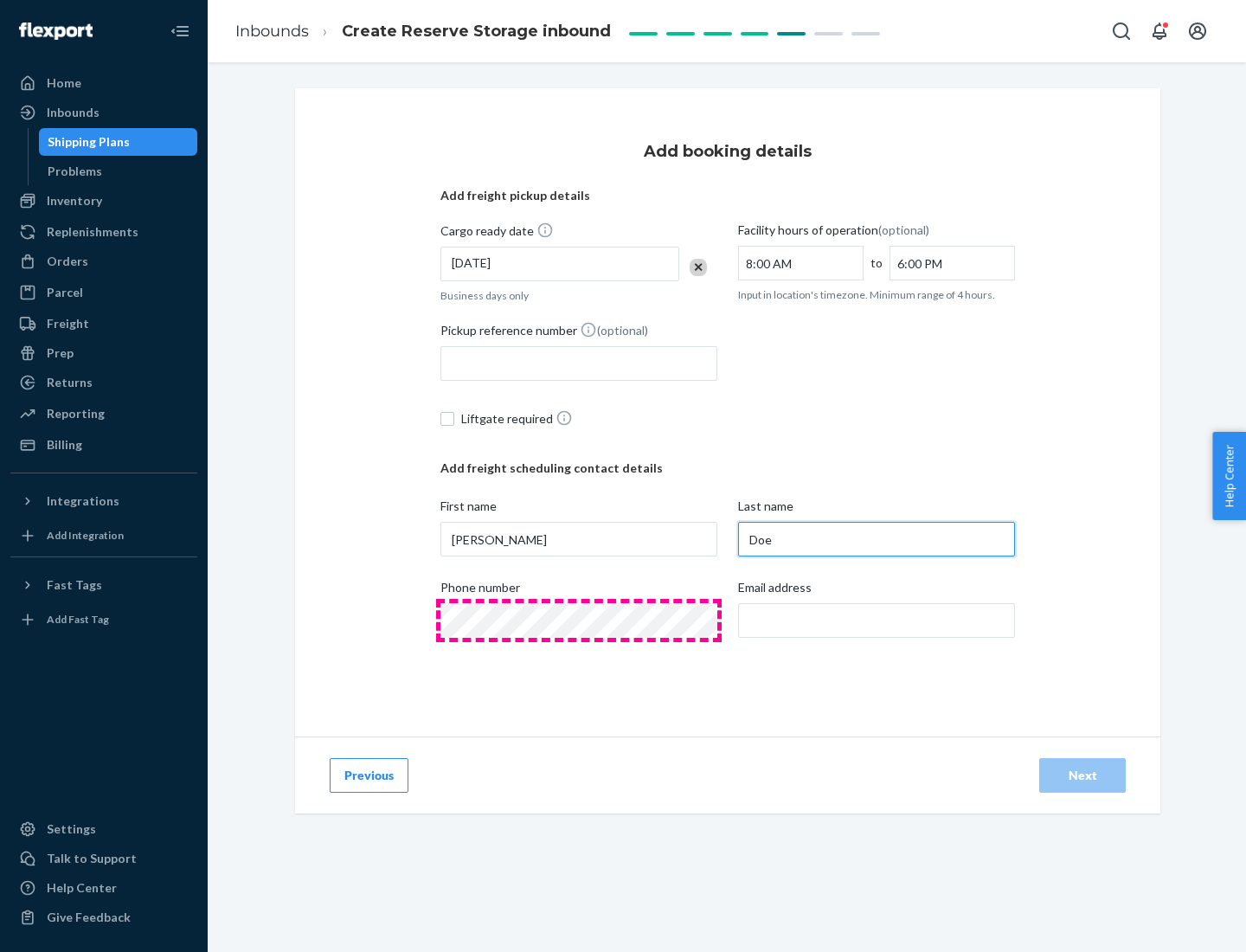
type input "Doe"
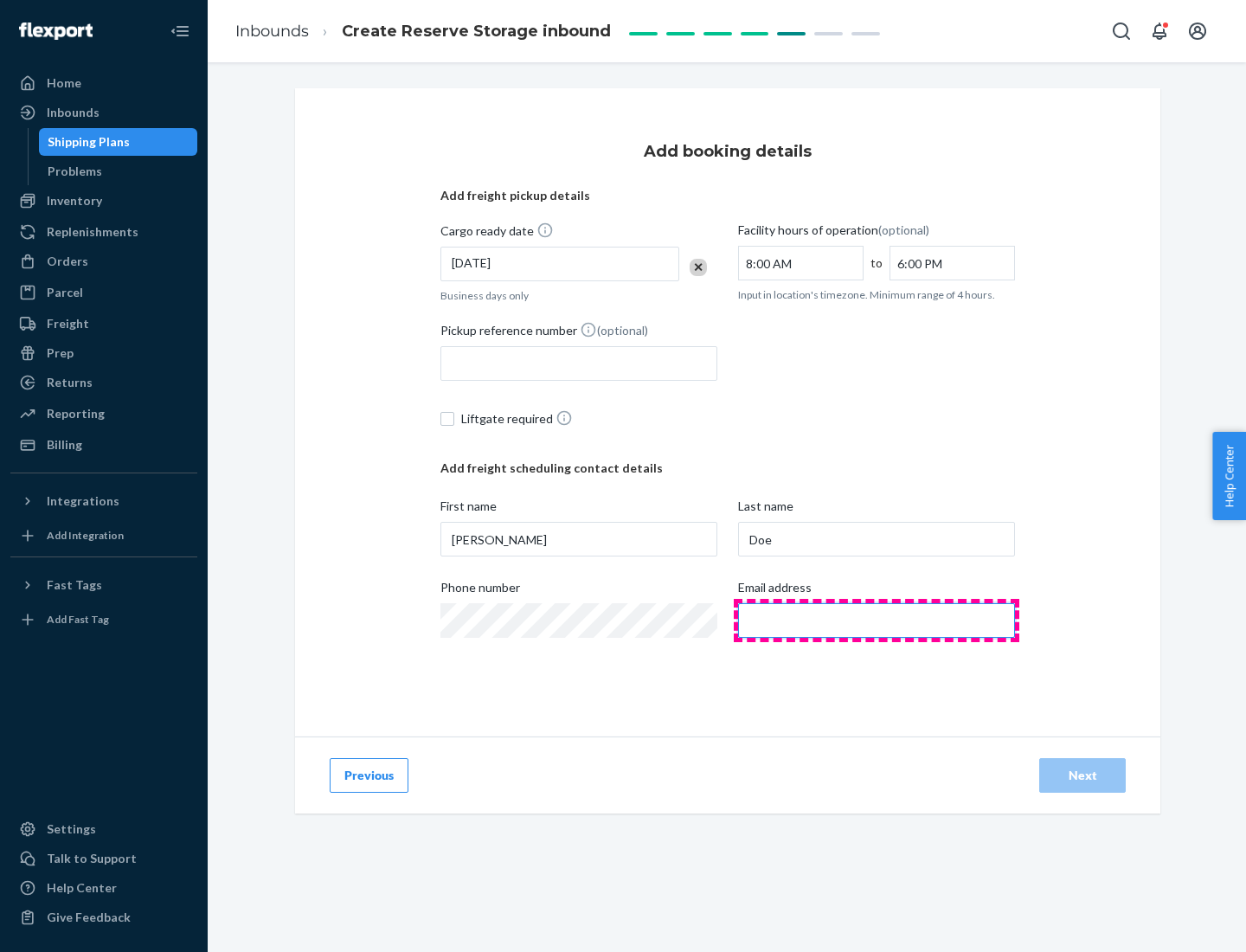
click at [876, 620] on input "Email address" at bounding box center [876, 620] width 277 height 35
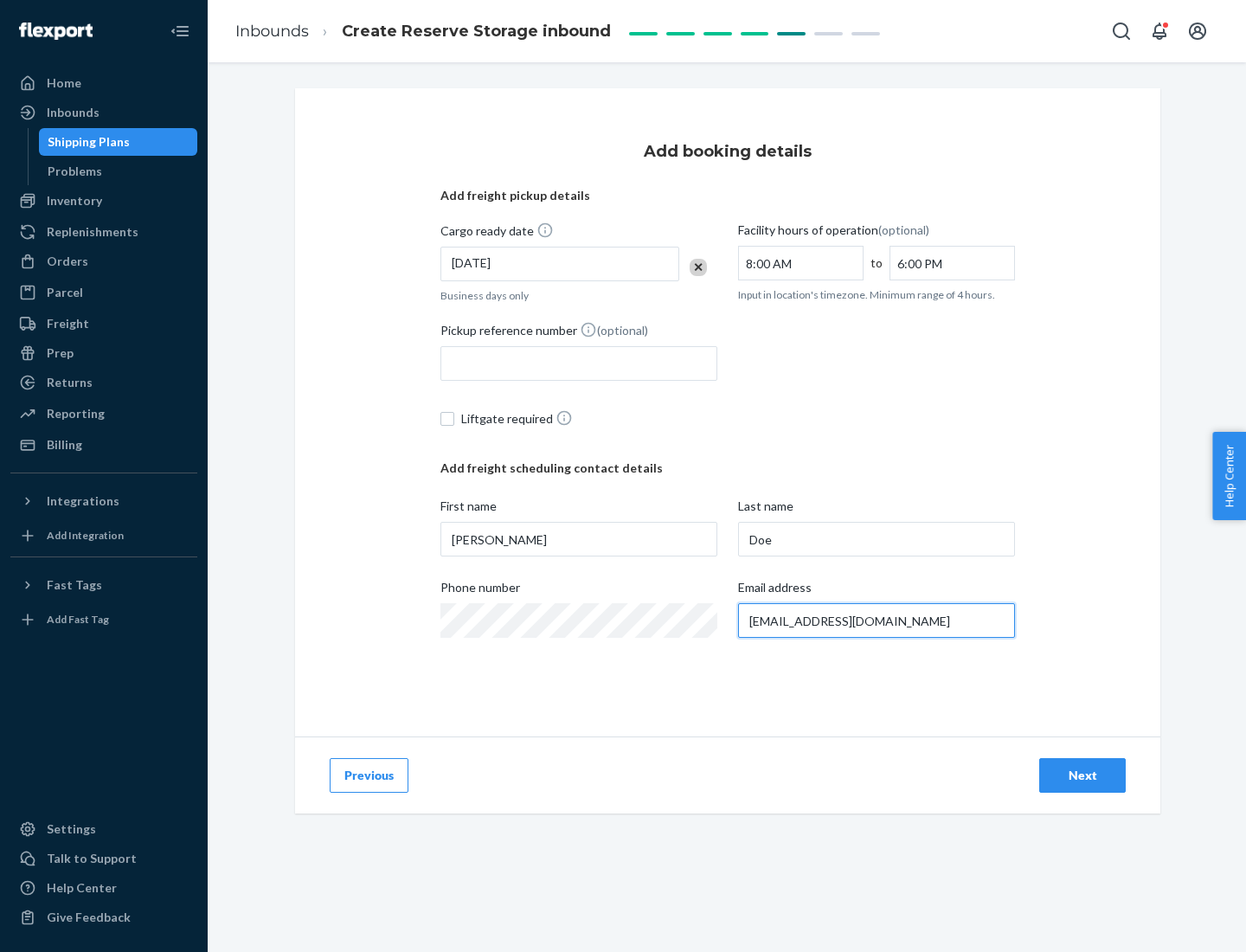
type input "[EMAIL_ADDRESS][DOMAIN_NAME]"
click at [1083, 775] on div "Next" at bounding box center [1082, 775] width 57 height 17
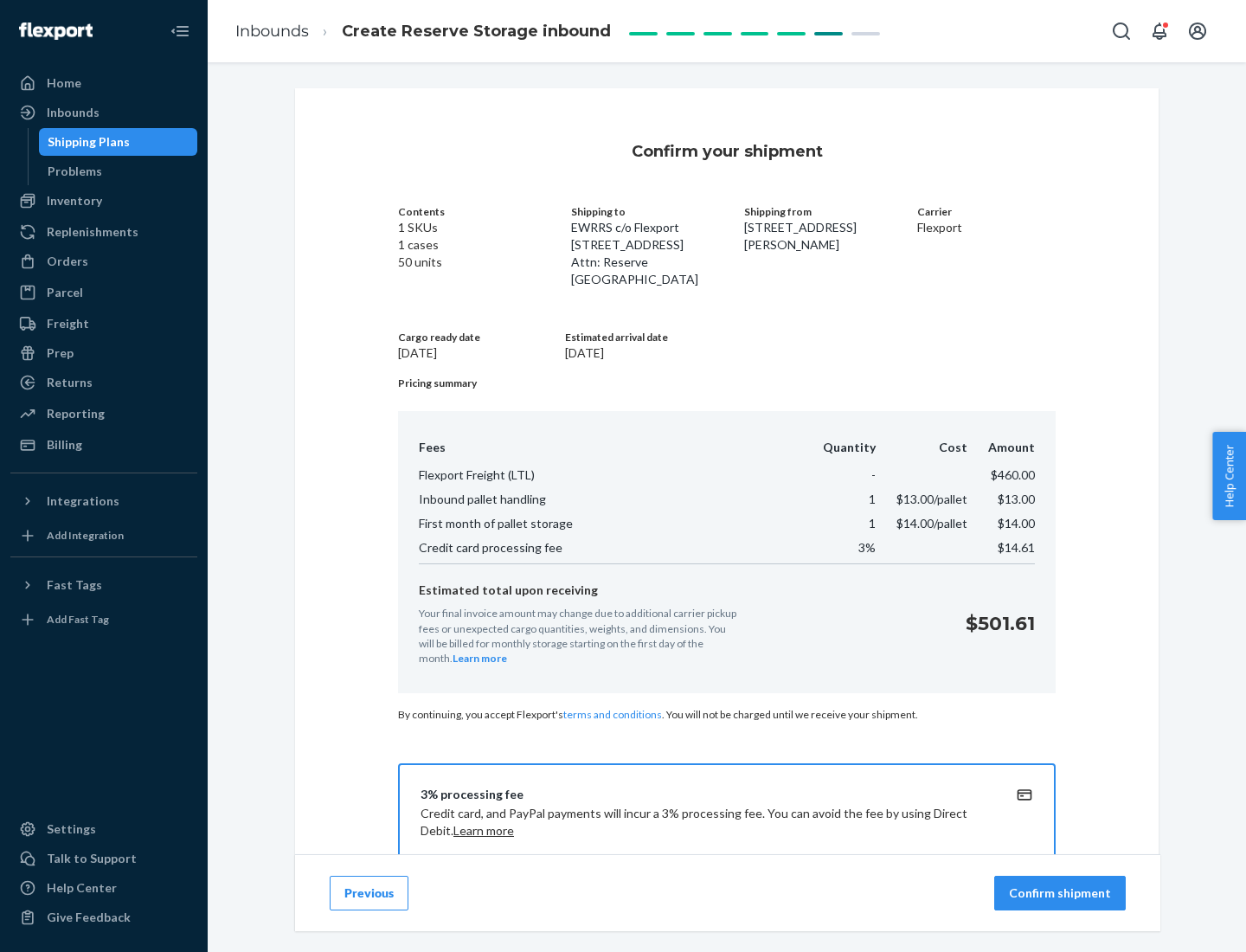
scroll to position [250, 0]
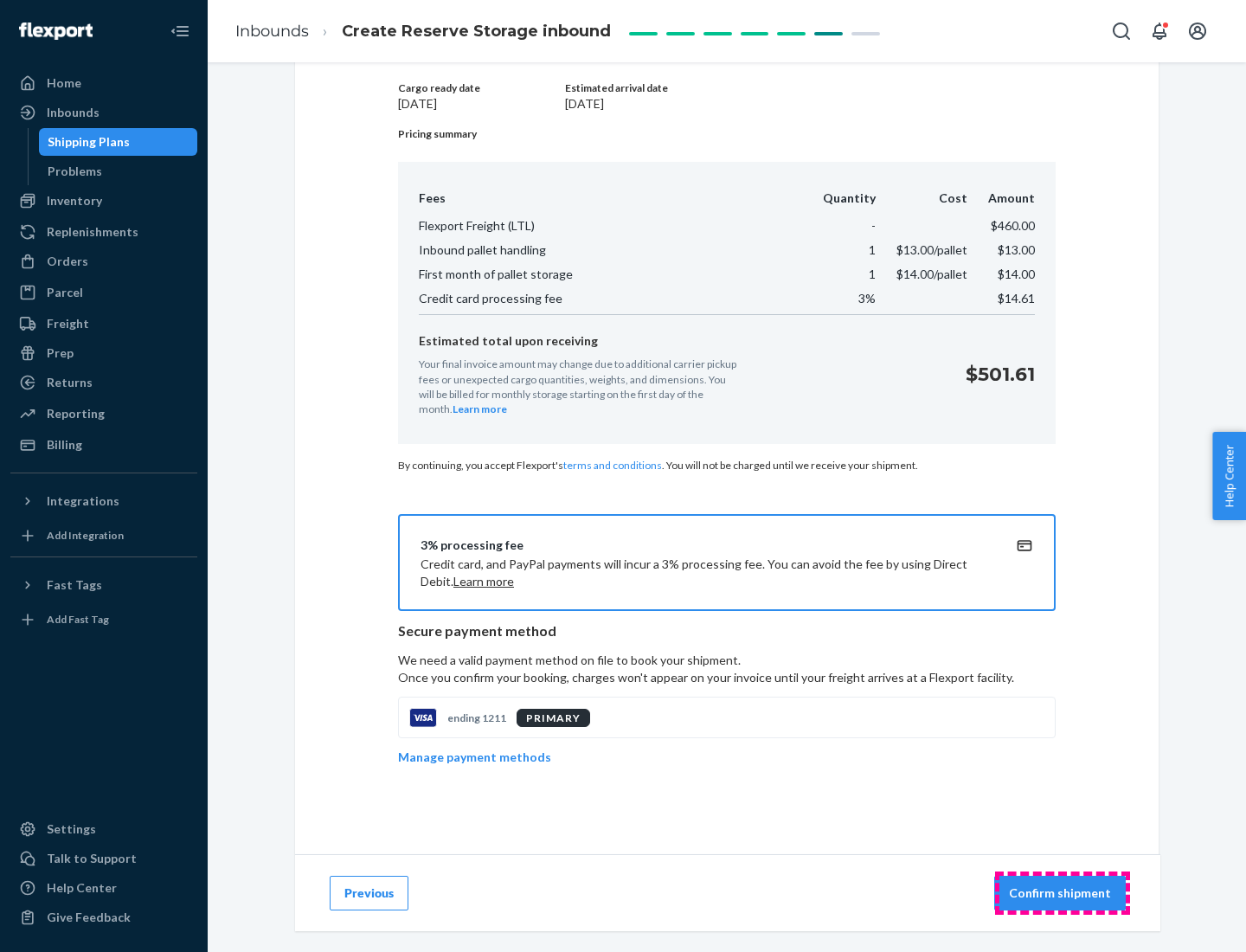
click at [1062, 894] on p "Confirm shipment" at bounding box center [1060, 893] width 102 height 17
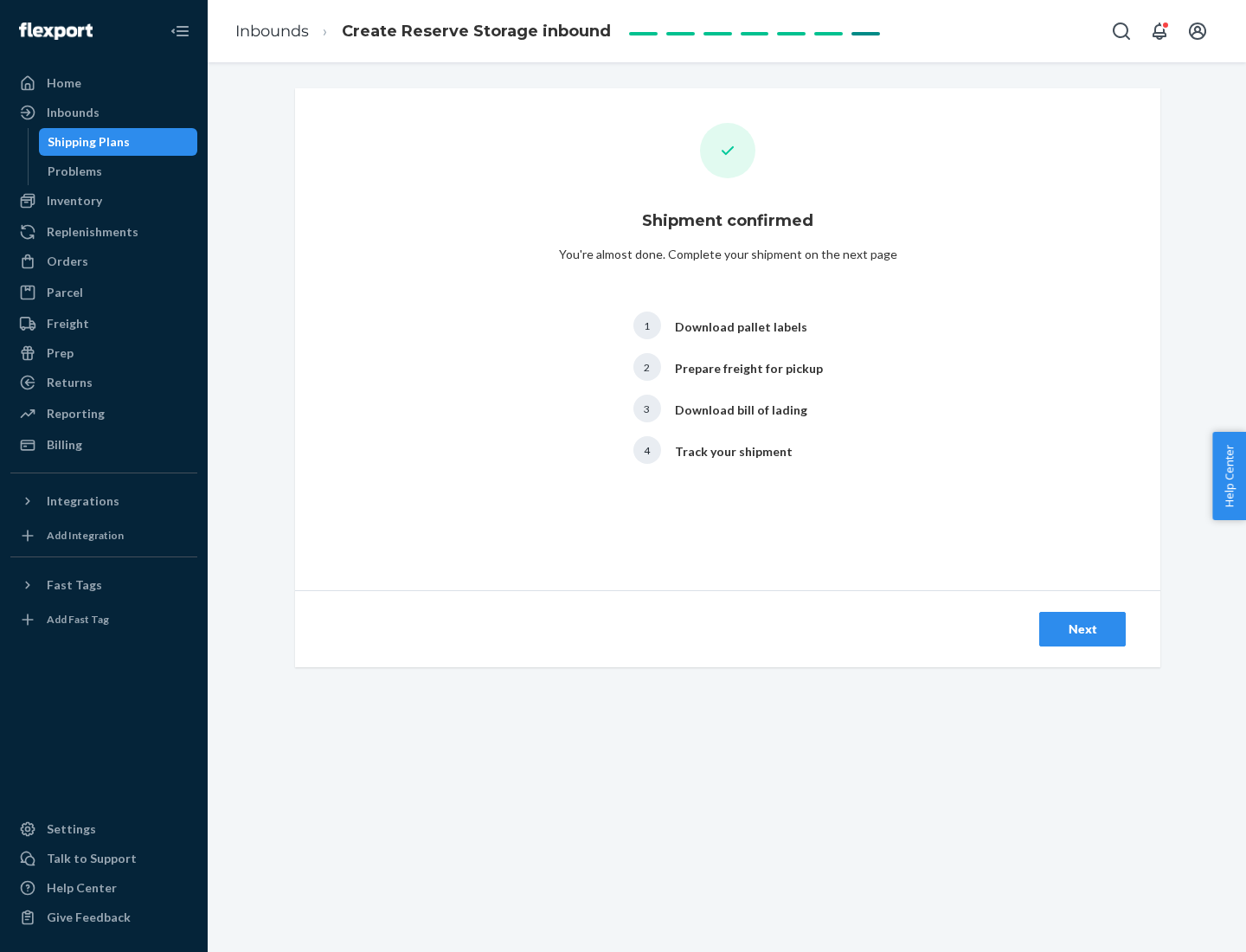
click at [1083, 630] on div "Next" at bounding box center [1082, 629] width 57 height 17
